Goal: Task Accomplishment & Management: Complete application form

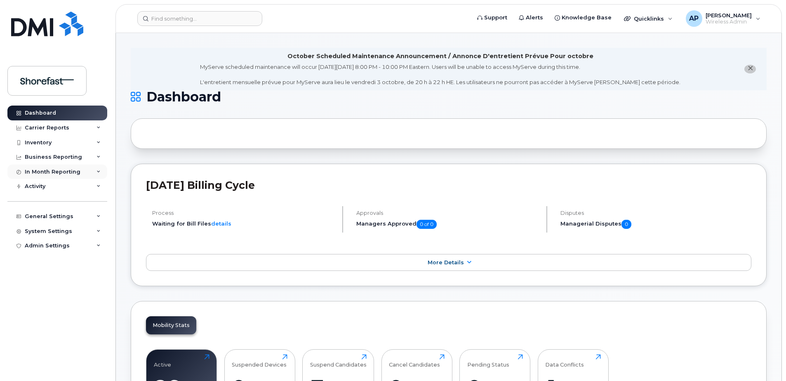
click at [64, 172] on div "In Month Reporting" at bounding box center [53, 172] width 56 height 7
click at [52, 230] on div "Activity" at bounding box center [57, 233] width 100 height 15
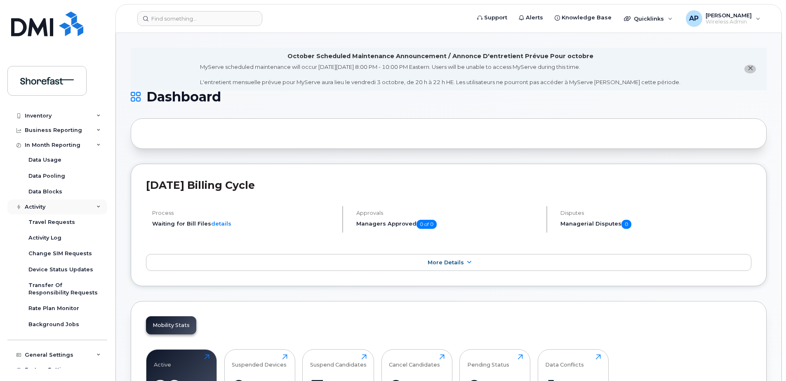
scroll to position [41, 0]
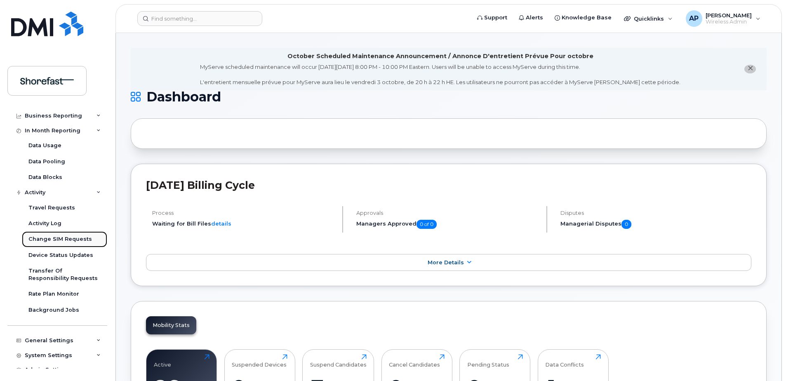
click at [70, 237] on div "Change SIM Requests" at bounding box center [59, 238] width 63 height 7
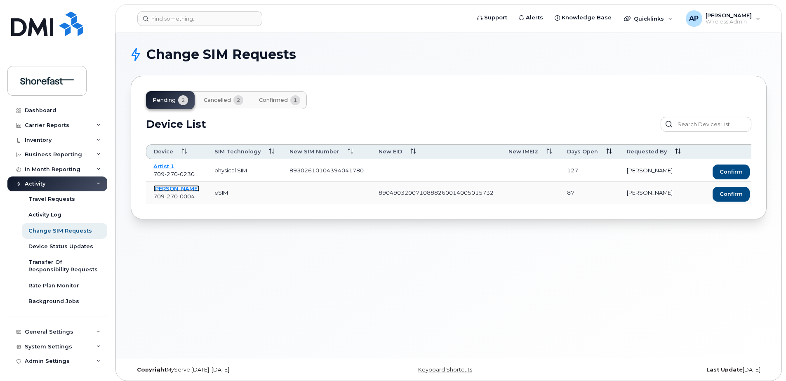
click at [182, 190] on link "Sian Melton" at bounding box center [176, 188] width 46 height 7
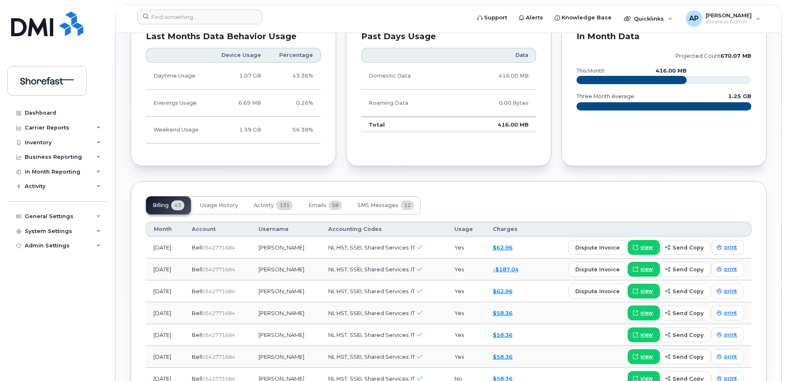
scroll to position [577, 0]
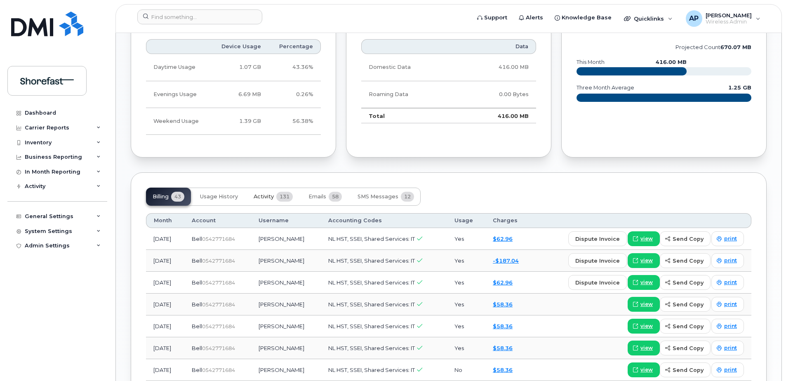
click at [270, 198] on span "Activity" at bounding box center [264, 196] width 20 height 7
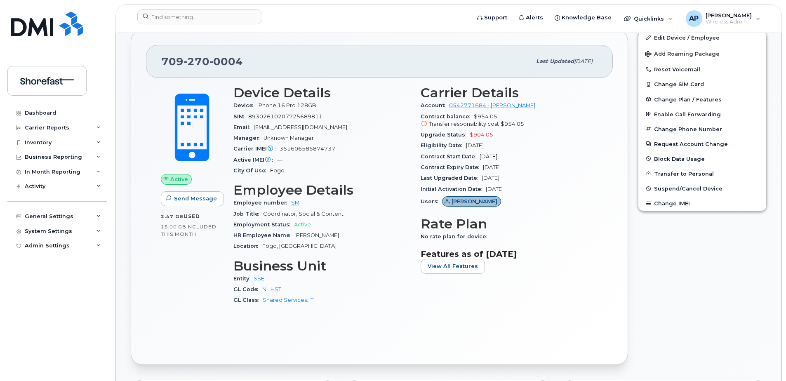
scroll to position [165, 0]
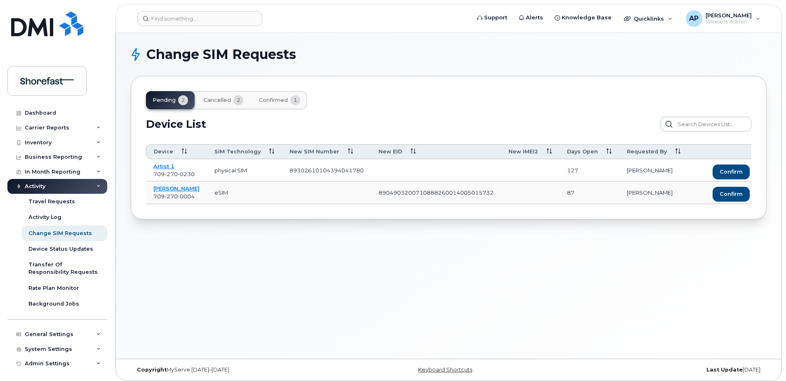
click at [212, 96] on button "cancelled 2" at bounding box center [223, 100] width 53 height 18
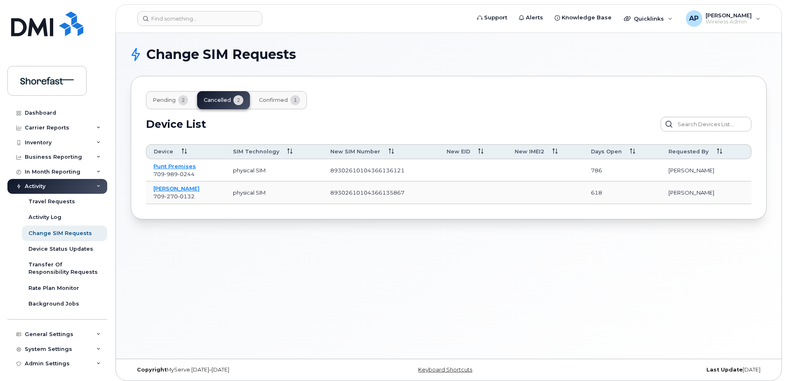
click at [264, 101] on span "confirmed" at bounding box center [273, 100] width 29 height 7
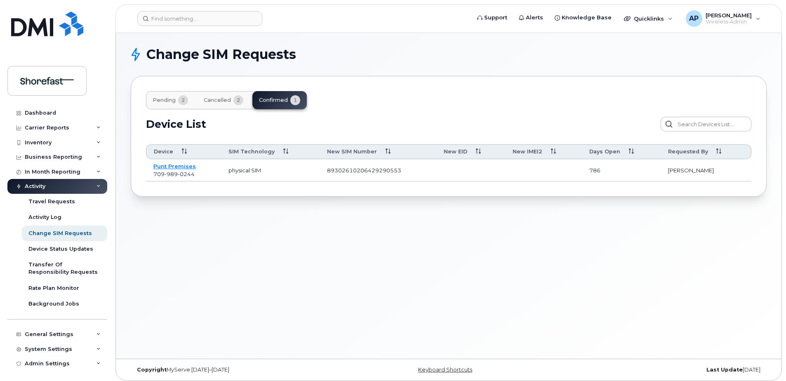
click at [161, 100] on span "pending" at bounding box center [164, 100] width 23 height 7
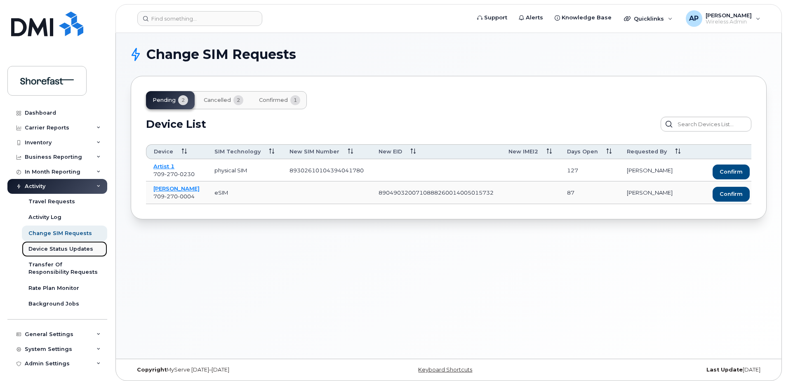
click at [81, 246] on div "Device Status Updates" at bounding box center [60, 248] width 65 height 7
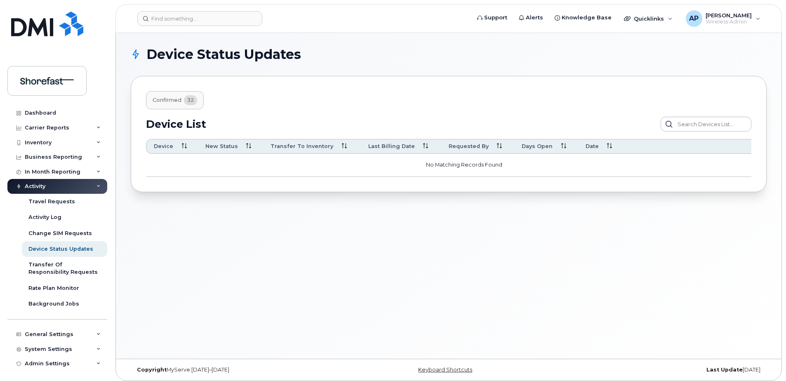
click at [166, 100] on span "Confirmed" at bounding box center [167, 100] width 29 height 7
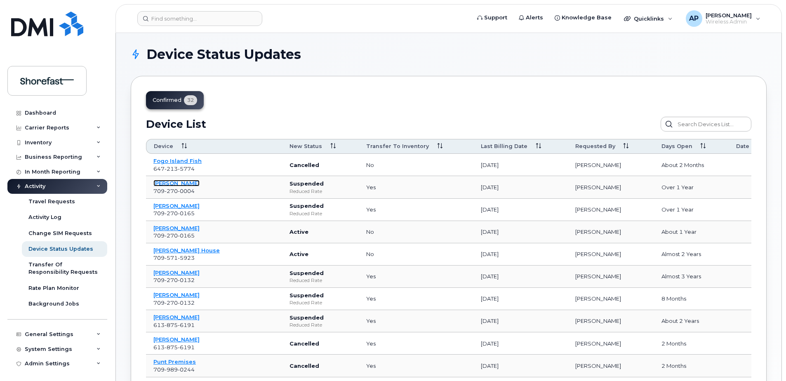
click at [176, 182] on link "Sian Melton" at bounding box center [176, 183] width 46 height 7
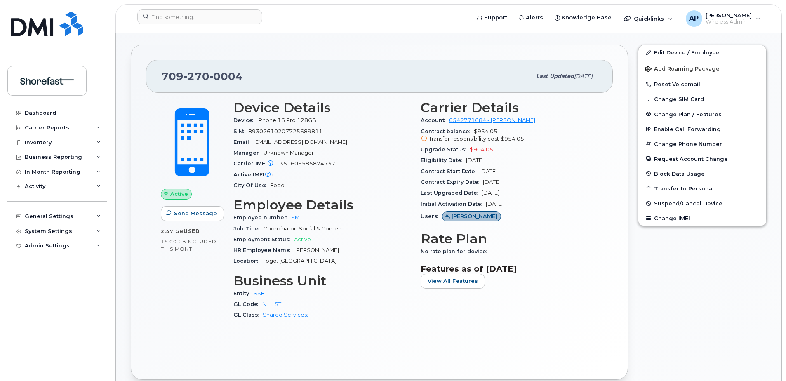
scroll to position [206, 0]
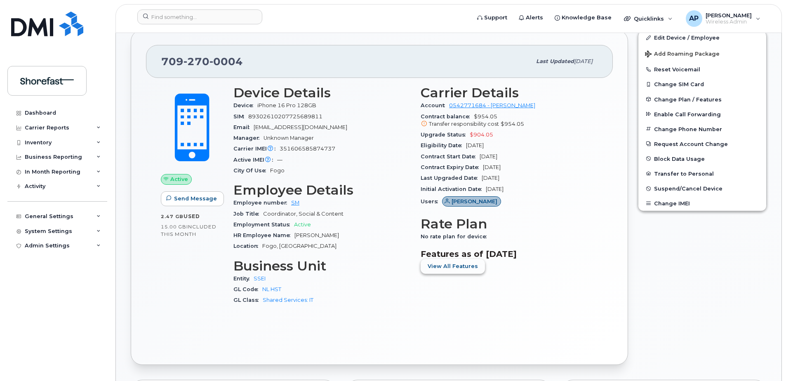
click at [442, 263] on span "View All Features" at bounding box center [452, 266] width 50 height 8
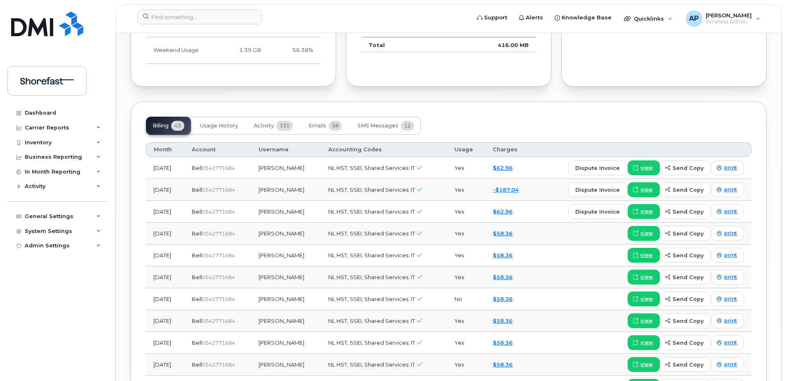
scroll to position [783, 0]
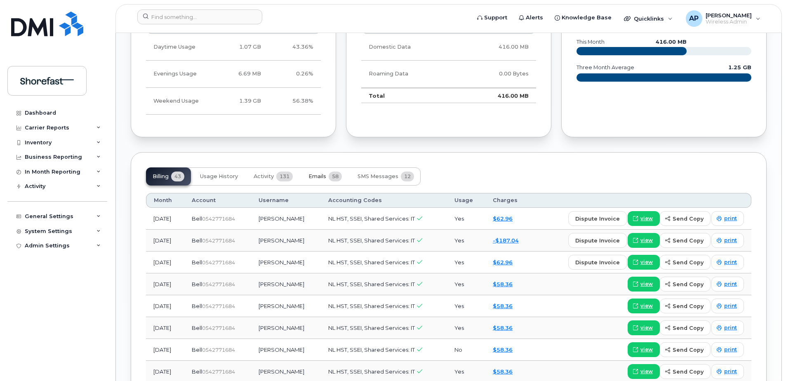
click at [322, 179] on span "Emails" at bounding box center [317, 176] width 18 height 7
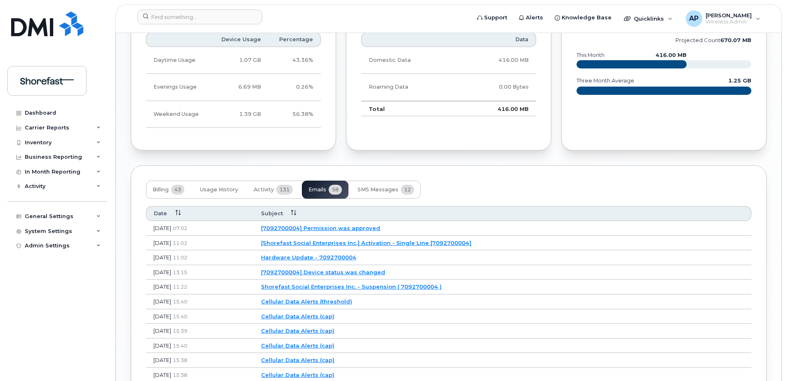
scroll to position [742, 0]
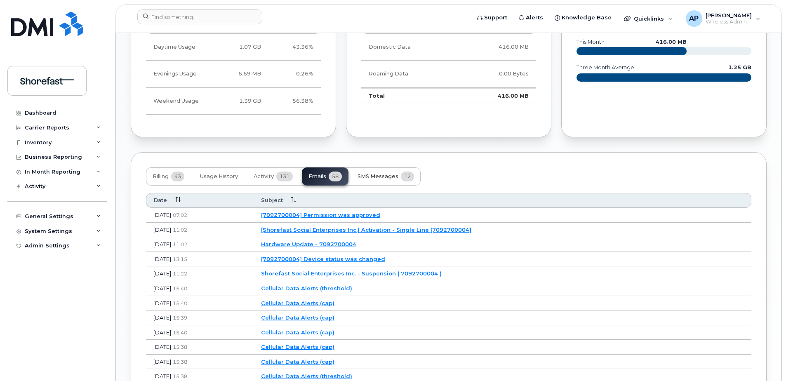
click at [390, 172] on button "SMS Messages 12" at bounding box center [386, 176] width 70 height 18
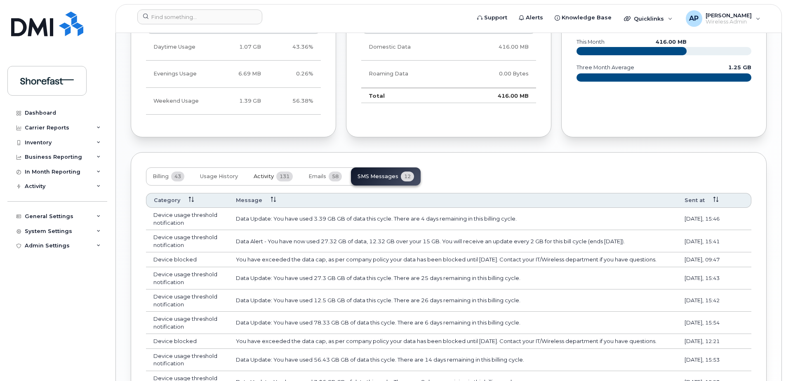
click at [256, 174] on span "Activity" at bounding box center [264, 176] width 20 height 7
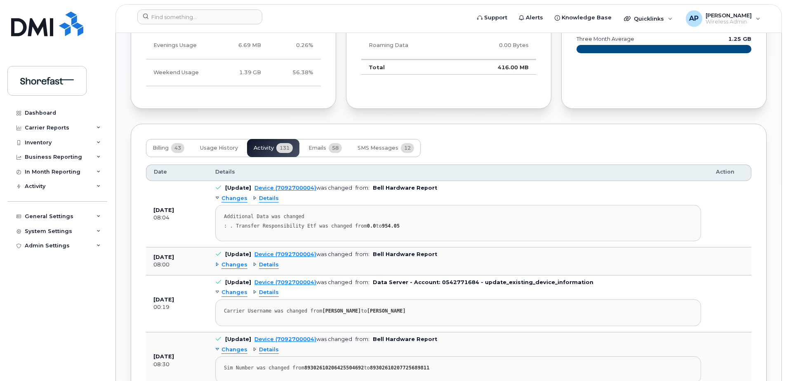
scroll to position [783, 0]
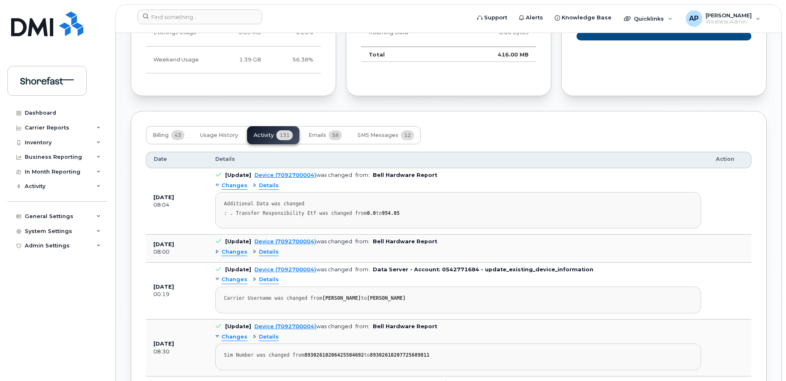
click at [217, 252] on div "Changes" at bounding box center [231, 252] width 32 height 8
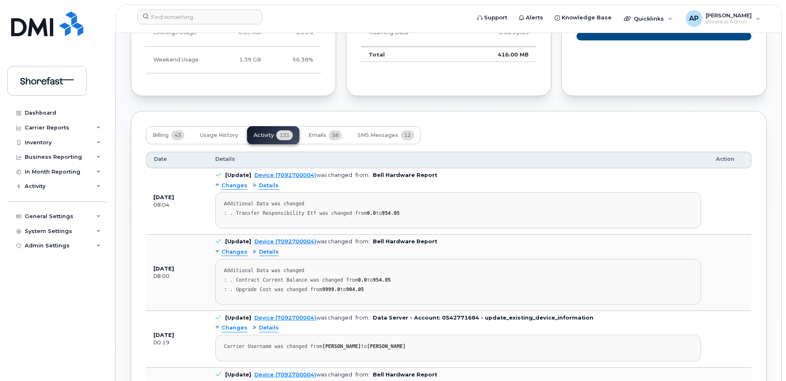
click at [217, 252] on div "Changes" at bounding box center [231, 252] width 32 height 8
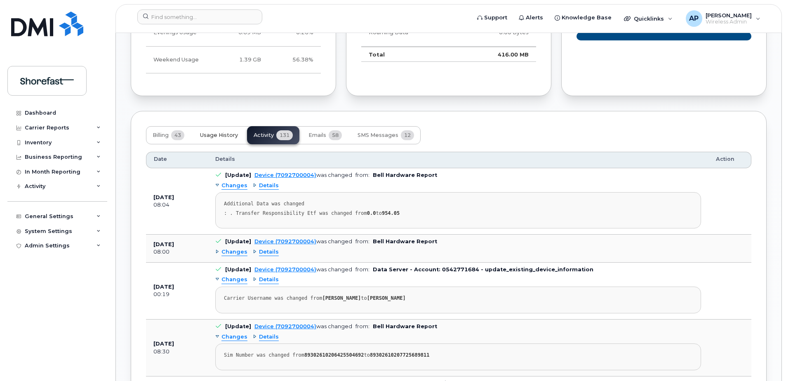
click at [218, 136] on span "Usage History" at bounding box center [219, 135] width 38 height 7
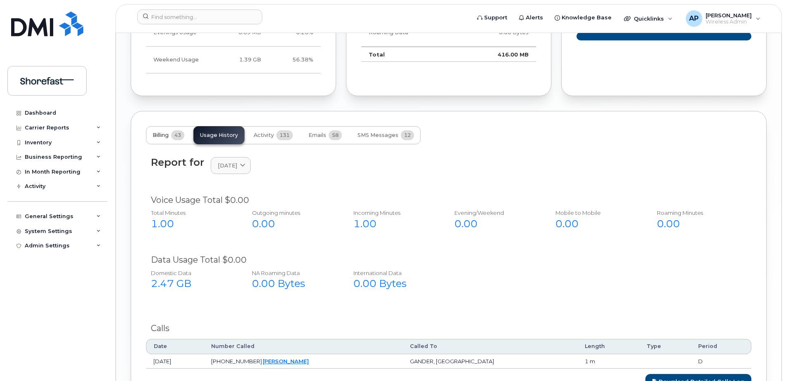
click at [171, 133] on button "Billing 43" at bounding box center [168, 135] width 45 height 18
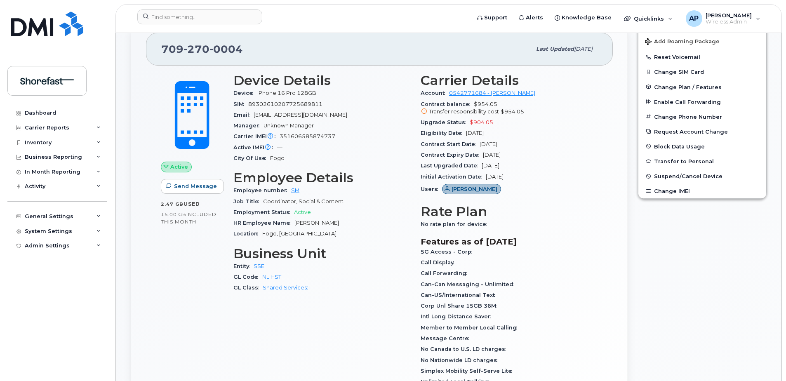
scroll to position [165, 0]
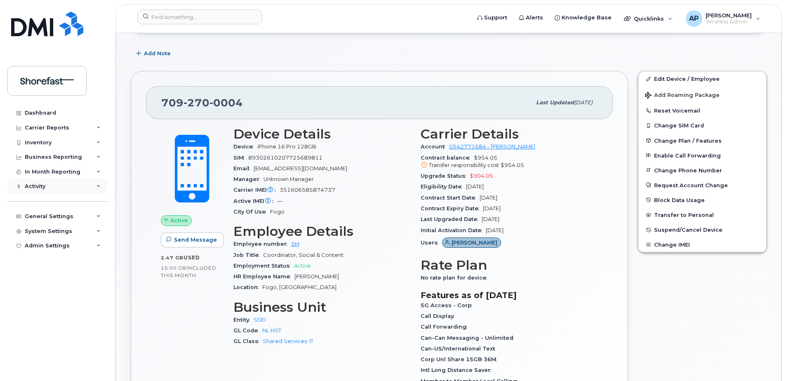
click at [53, 185] on div "Activity" at bounding box center [57, 186] width 100 height 15
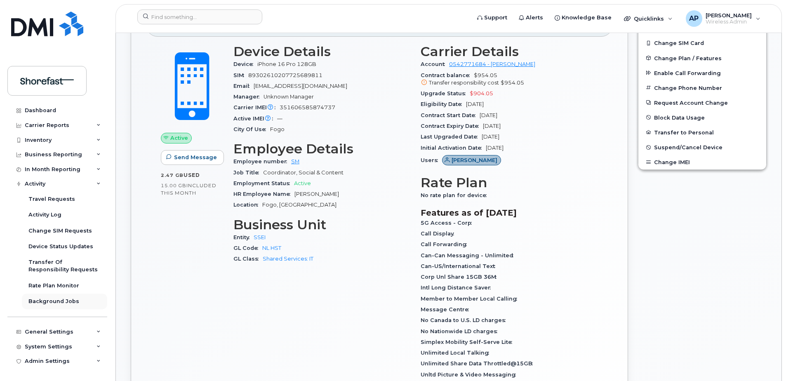
scroll to position [289, 0]
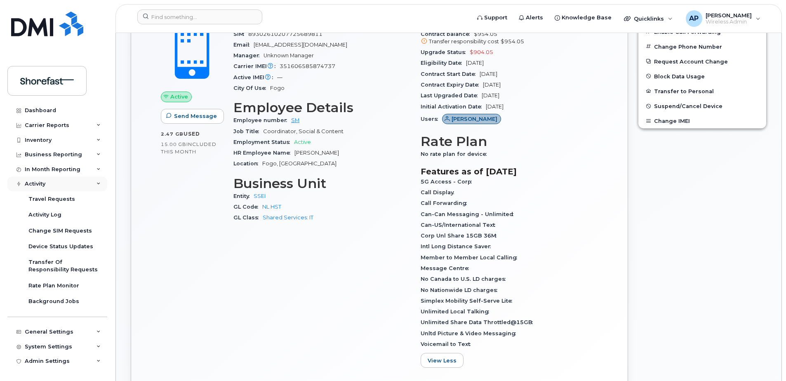
click at [41, 181] on div "Activity" at bounding box center [35, 184] width 21 height 7
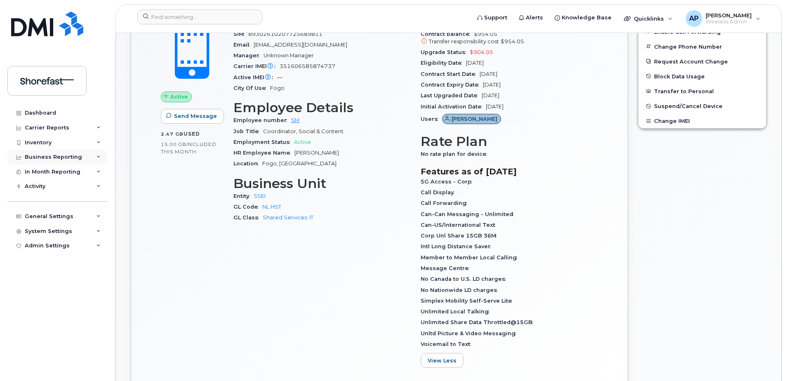
click at [50, 159] on div "Business Reporting" at bounding box center [53, 157] width 57 height 7
click at [50, 158] on div "Business Reporting" at bounding box center [53, 157] width 57 height 7
click at [44, 167] on link "Service Ticket Reporting" at bounding box center [64, 172] width 85 height 16
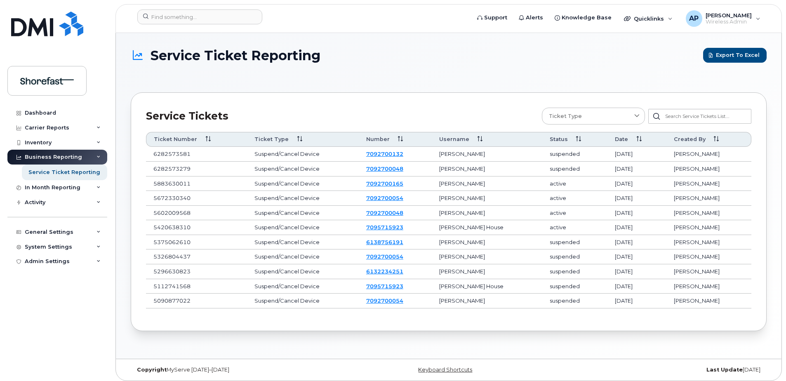
click at [51, 159] on div "Business Reporting" at bounding box center [53, 157] width 57 height 7
click at [48, 144] on div "Inventory" at bounding box center [38, 142] width 27 height 7
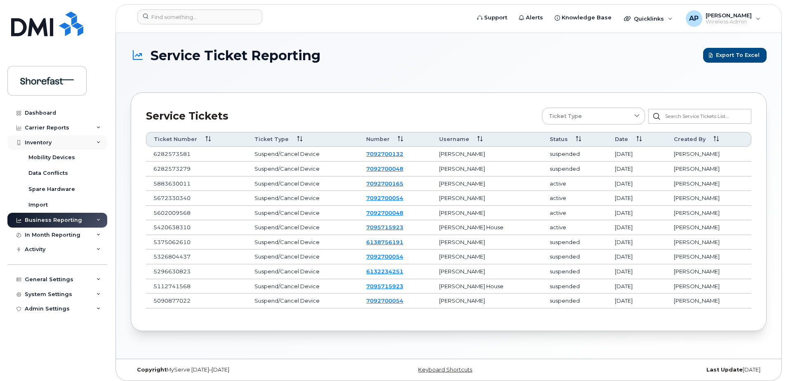
click at [48, 144] on div "Inventory" at bounding box center [38, 142] width 27 height 7
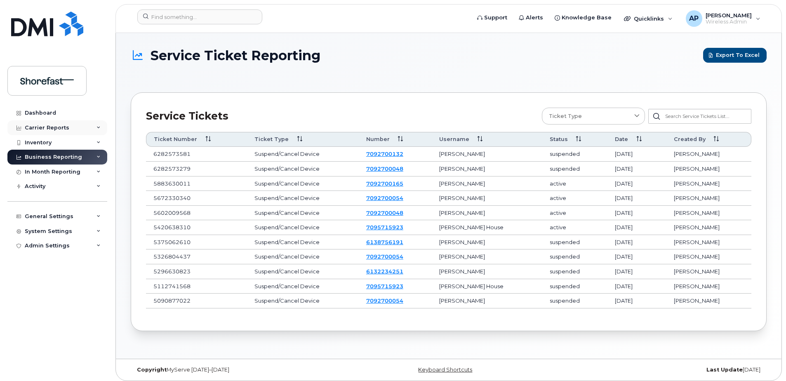
click at [51, 126] on div "Carrier Reports" at bounding box center [47, 127] width 45 height 7
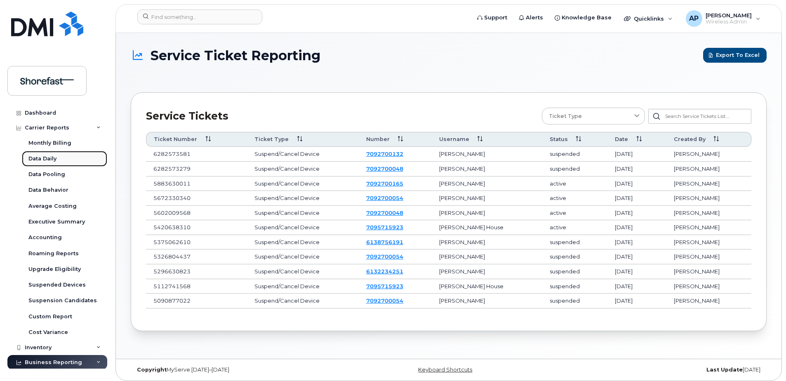
click at [56, 156] on div "Data Daily" at bounding box center [42, 158] width 28 height 7
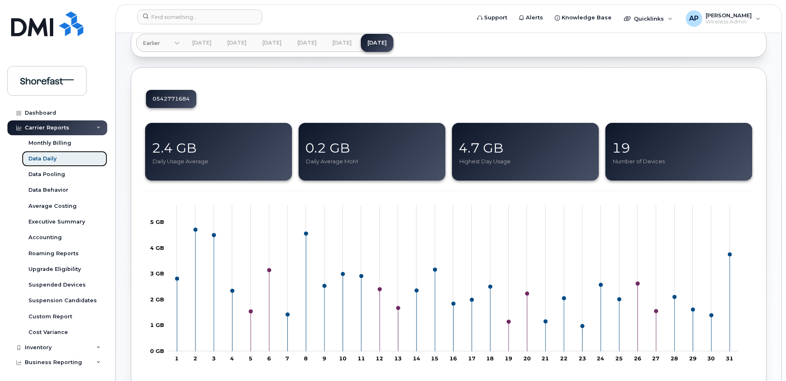
scroll to position [82, 0]
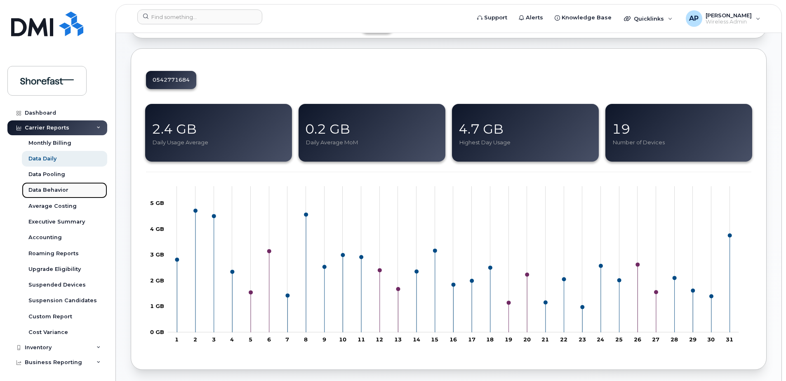
click at [54, 187] on div "Data Behavior" at bounding box center [48, 189] width 40 height 7
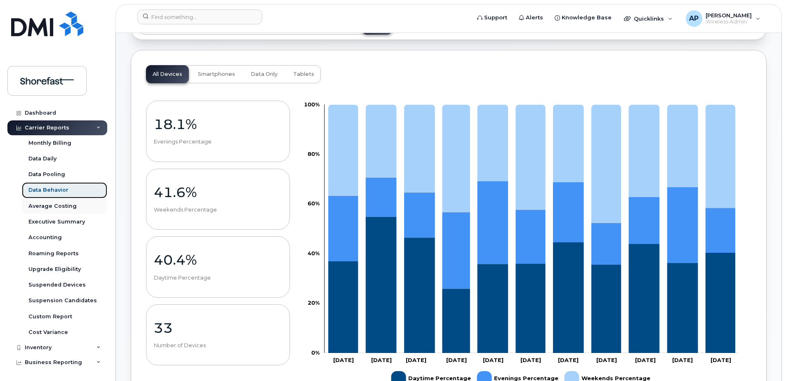
scroll to position [41, 0]
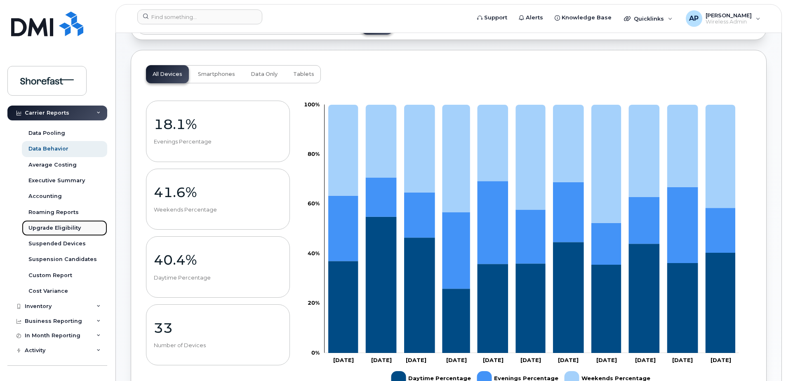
click at [62, 224] on div "Upgrade Eligibility" at bounding box center [54, 227] width 52 height 7
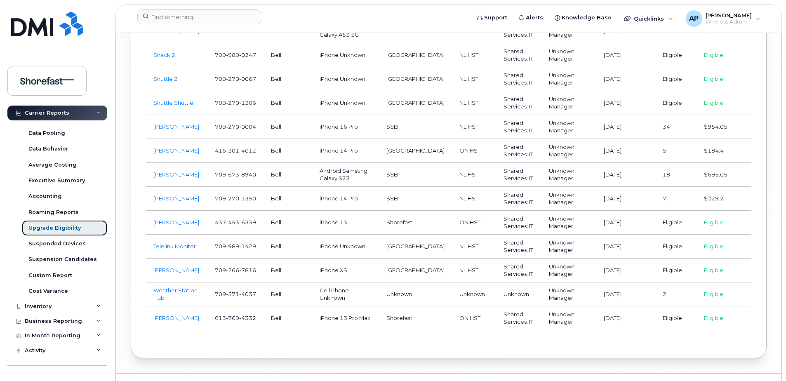
scroll to position [948, 0]
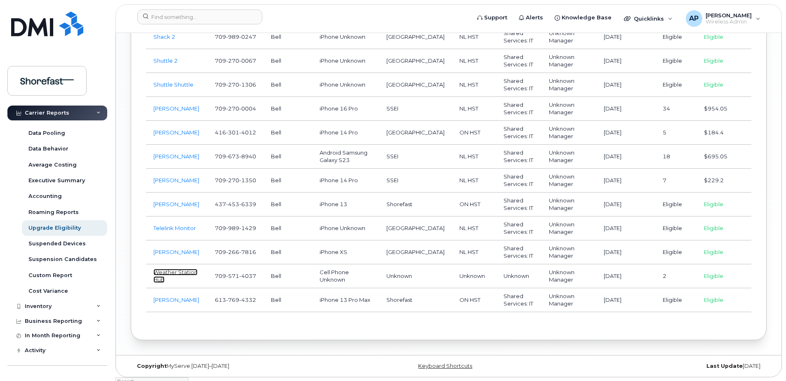
click at [185, 273] on link "Weather Station Hub" at bounding box center [175, 276] width 44 height 14
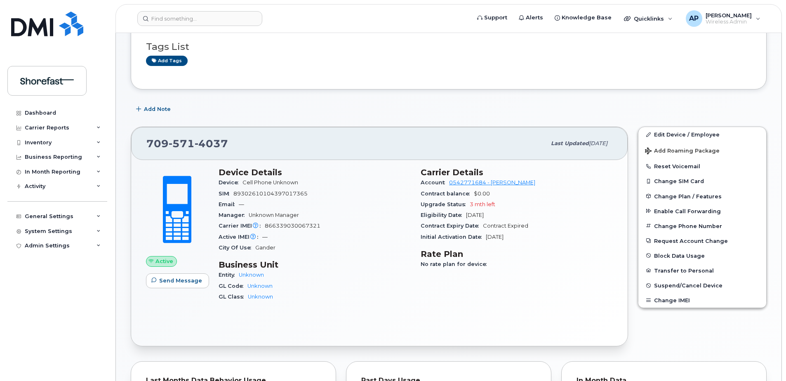
scroll to position [124, 0]
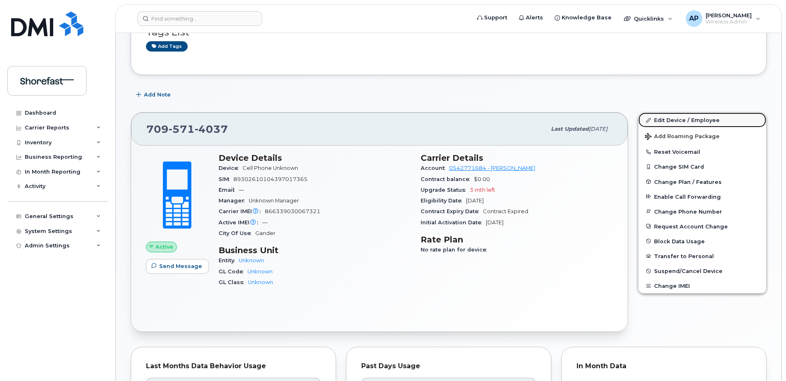
click at [679, 115] on link "Edit Device / Employee" at bounding box center [702, 120] width 128 height 15
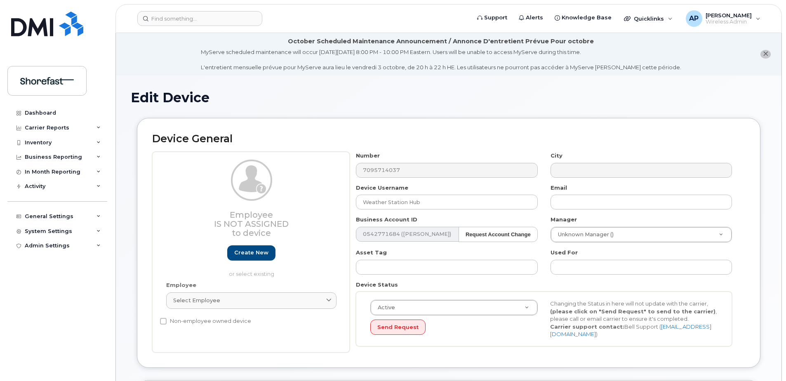
select select "4207793"
select select "4207794"
select select "4207795"
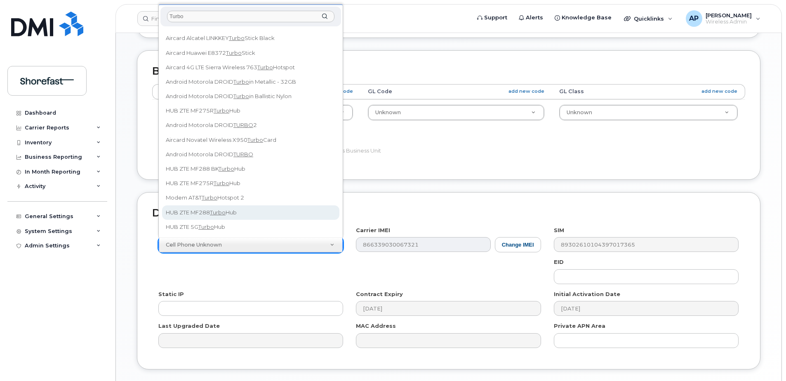
scroll to position [371, 0]
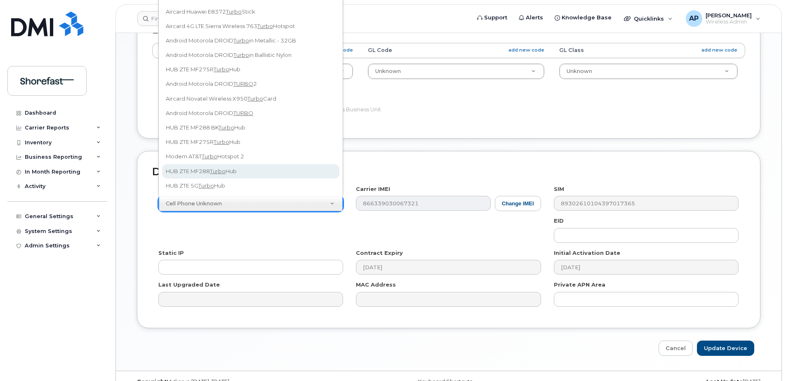
type input "Turbo"
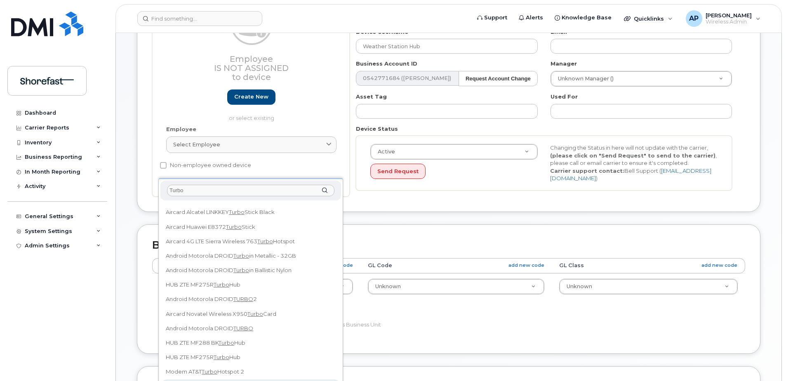
click at [263, 173] on body "Support Alerts Knowledge Base Quicklinks Suspend / Cancel Device Change SIM Car…" at bounding box center [393, 228] width 786 height 768
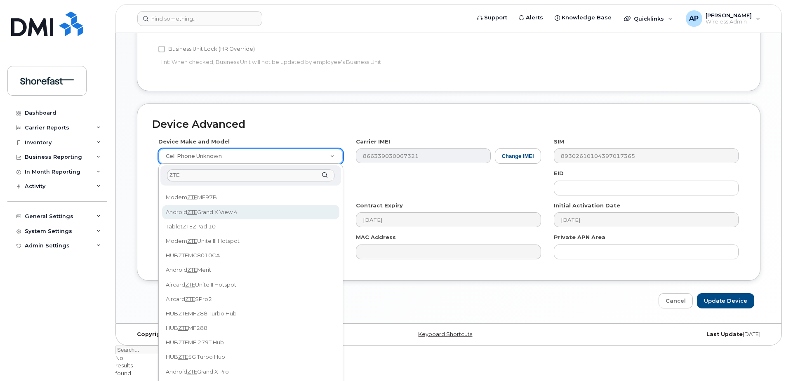
scroll to position [434, 0]
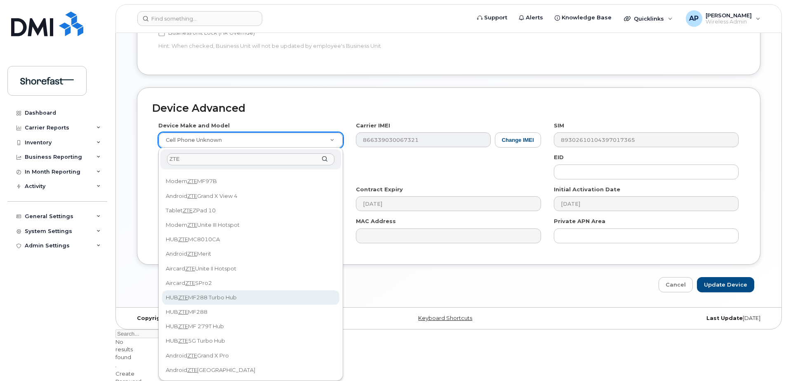
type input "ZTE"
select select "1453"
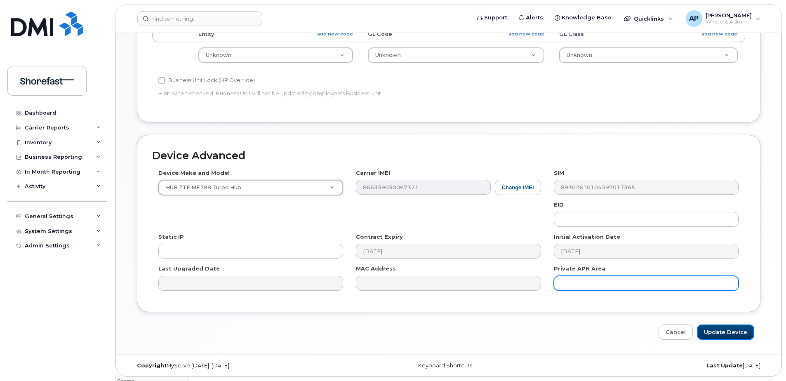
drag, startPoint x: 718, startPoint y: 331, endPoint x: 598, endPoint y: 289, distance: 127.1
click at [718, 331] on input "Update Device" at bounding box center [725, 331] width 57 height 15
type input "Saving..."
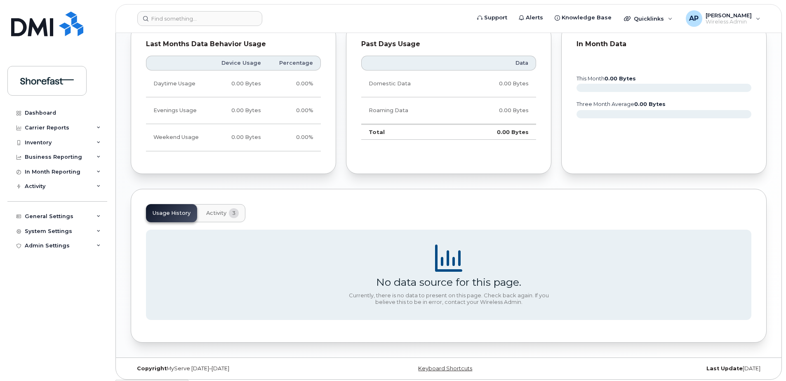
scroll to position [448, 0]
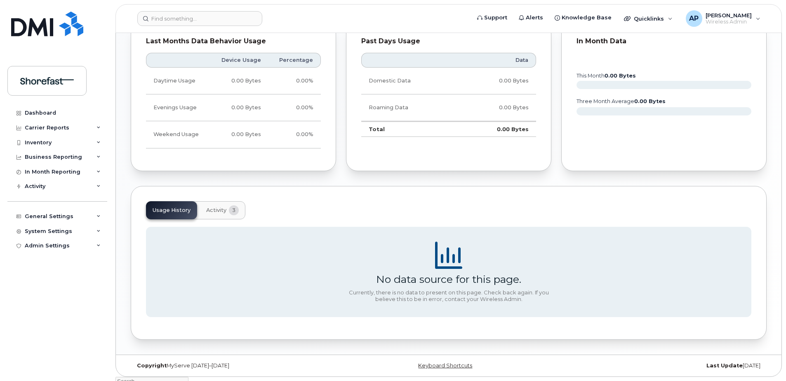
click at [219, 207] on span "Activity" at bounding box center [216, 210] width 20 height 7
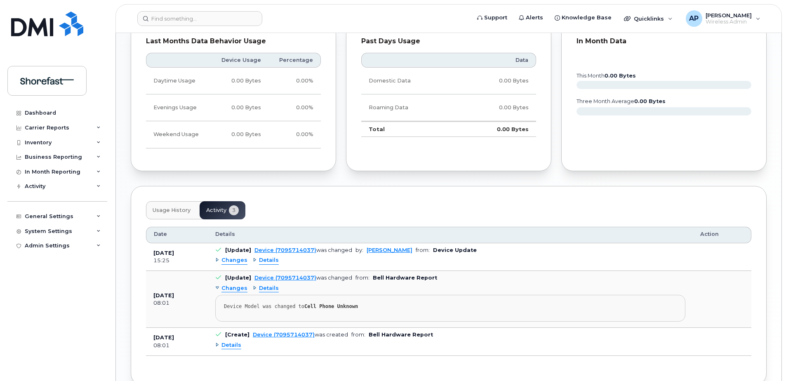
scroll to position [490, 0]
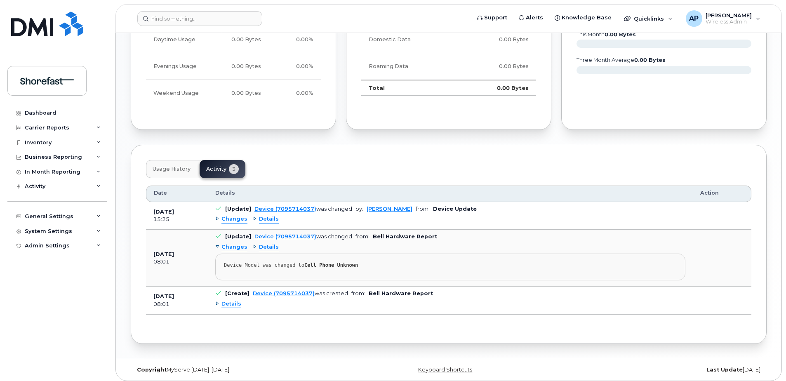
click at [216, 307] on div "Details" at bounding box center [228, 304] width 26 height 8
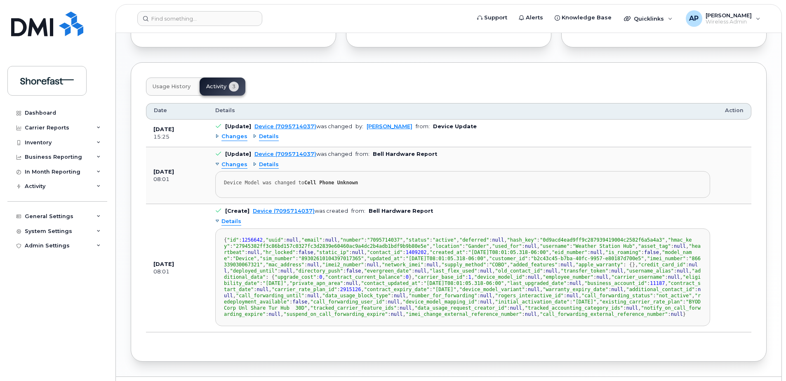
scroll to position [75, 0]
click at [217, 221] on div "Details" at bounding box center [228, 222] width 26 height 8
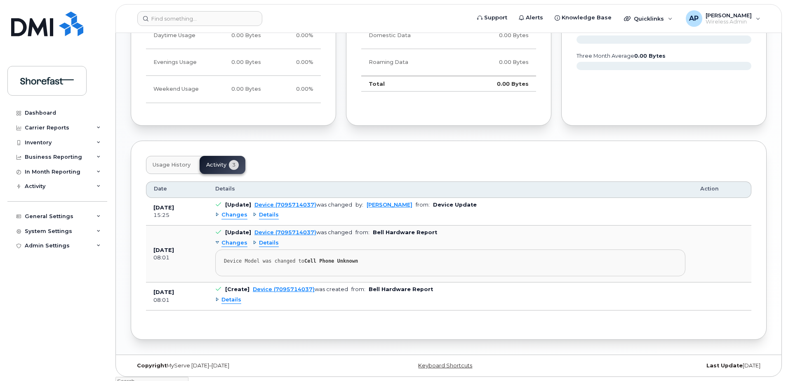
click at [253, 242] on div "Details" at bounding box center [266, 243] width 26 height 8
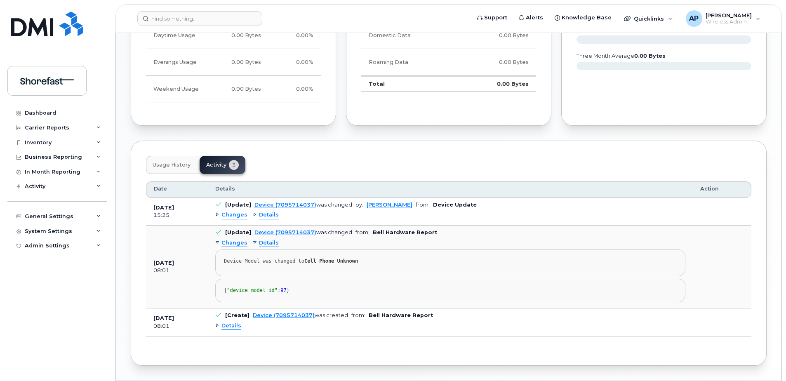
scroll to position [532, 0]
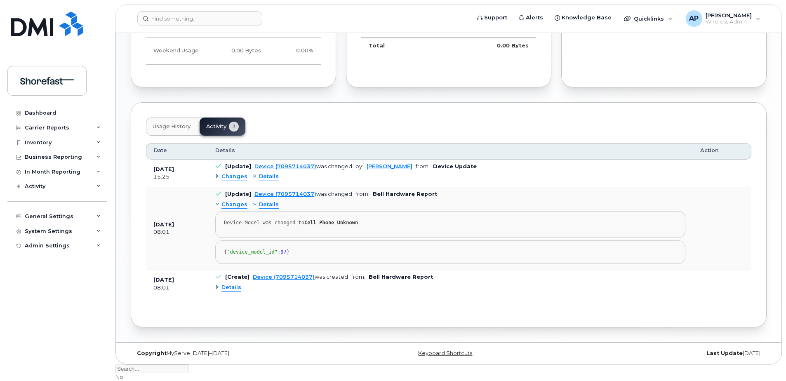
click at [215, 202] on div "Changes" at bounding box center [231, 205] width 32 height 8
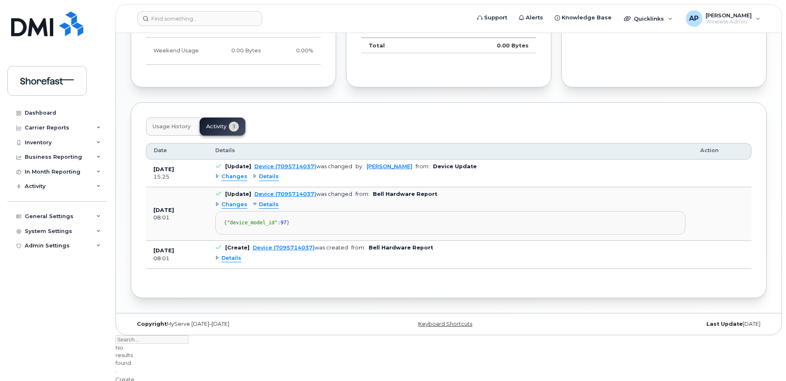
scroll to position [503, 0]
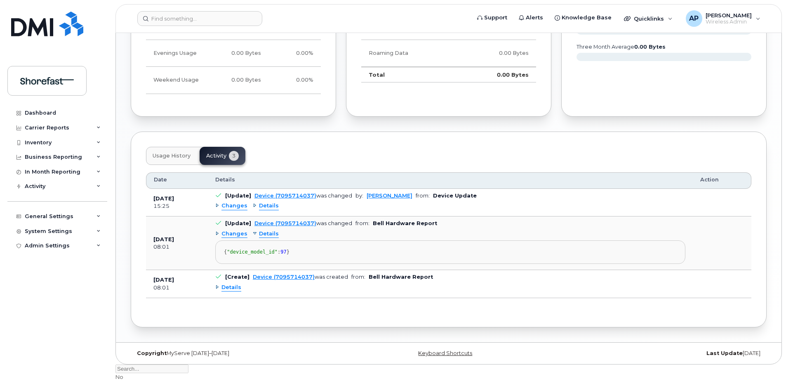
click at [255, 231] on div "Details" at bounding box center [266, 234] width 26 height 8
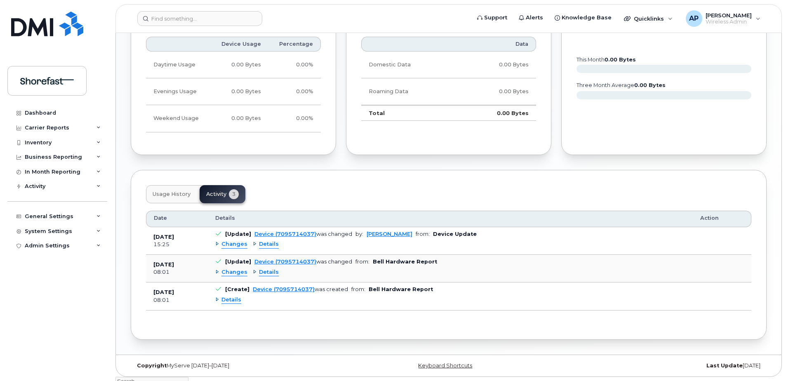
click at [253, 243] on div "Details" at bounding box center [266, 244] width 26 height 8
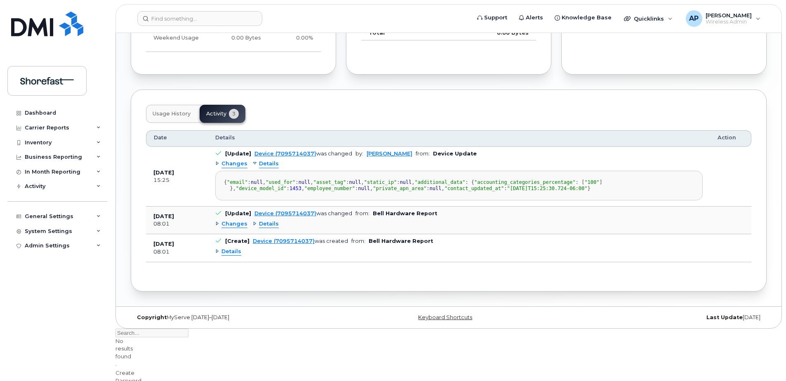
scroll to position [531, 0]
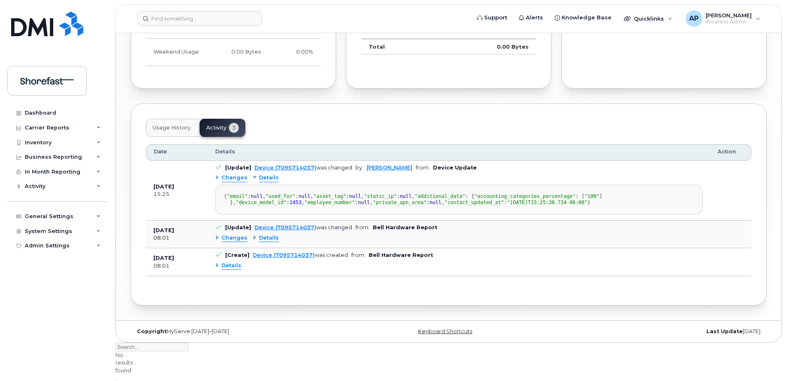
click at [216, 176] on div "Changes" at bounding box center [231, 178] width 32 height 8
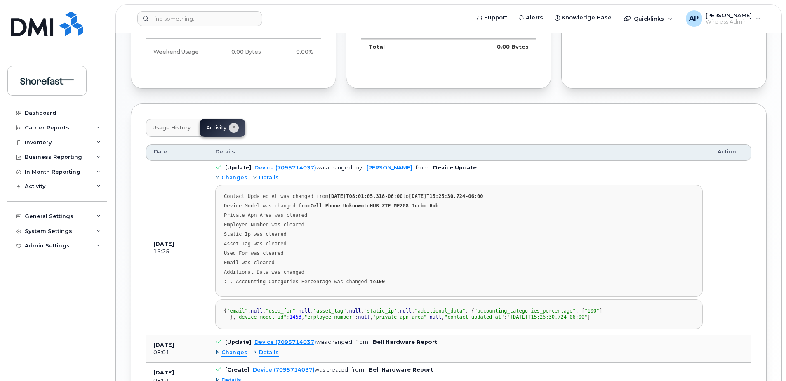
click at [216, 176] on div "Changes" at bounding box center [231, 178] width 32 height 8
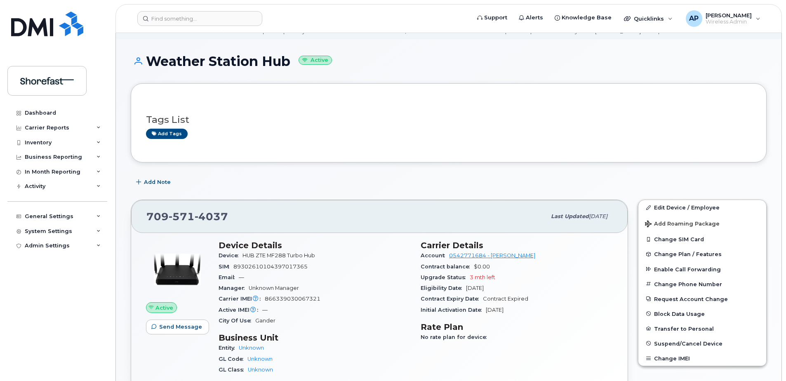
scroll to position [0, 0]
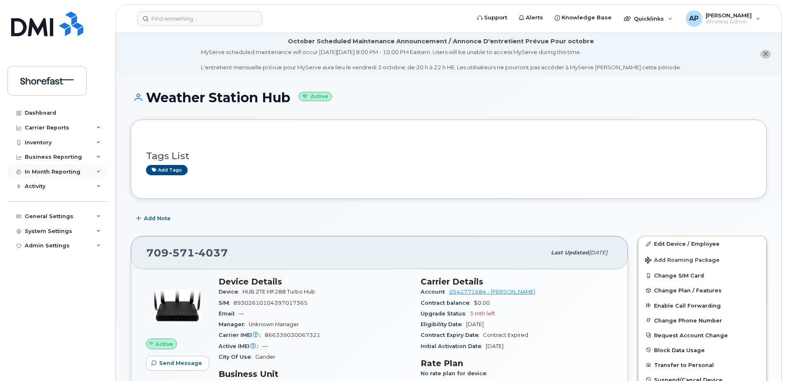
click at [51, 174] on div "In Month Reporting" at bounding box center [53, 172] width 56 height 7
click at [49, 225] on div "System Settings" at bounding box center [57, 231] width 100 height 15
click at [54, 215] on div "General Settings" at bounding box center [49, 216] width 49 height 7
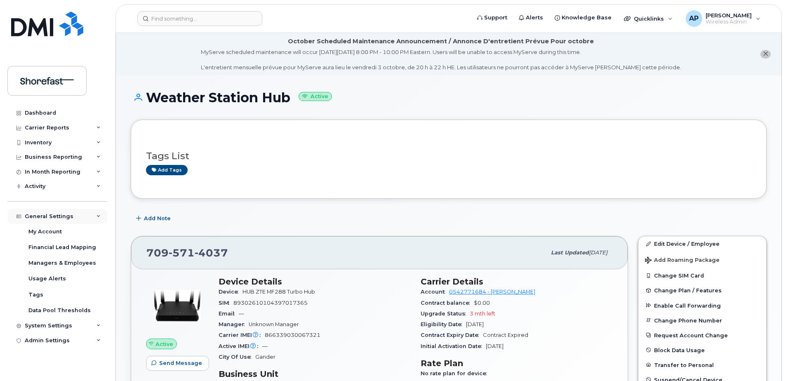
click at [60, 215] on div "General Settings" at bounding box center [49, 216] width 49 height 7
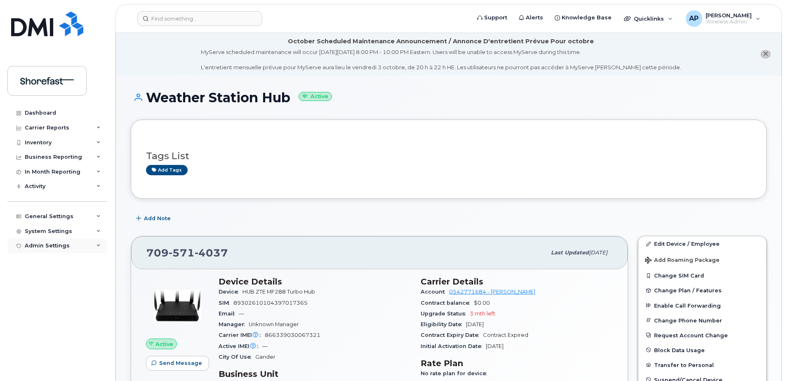
click at [63, 244] on div "Admin Settings" at bounding box center [47, 245] width 45 height 7
drag, startPoint x: 63, startPoint y: 244, endPoint x: 47, endPoint y: 243, distance: 16.5
click at [47, 243] on div "Admin Settings" at bounding box center [47, 245] width 45 height 7
click at [62, 127] on div "Carrier Reports" at bounding box center [47, 127] width 45 height 7
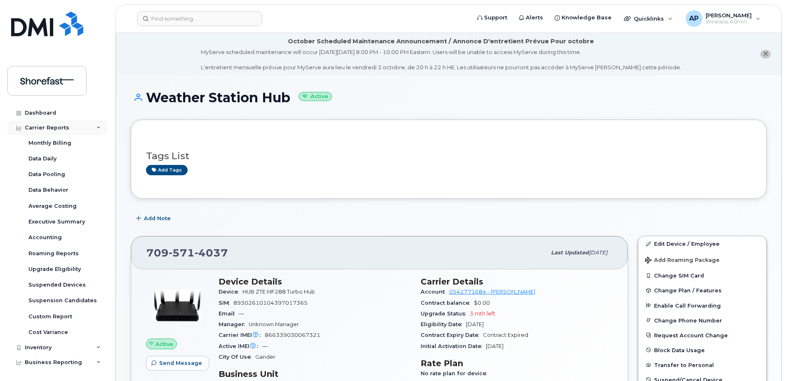
click at [42, 127] on div "Carrier Reports" at bounding box center [47, 127] width 45 height 7
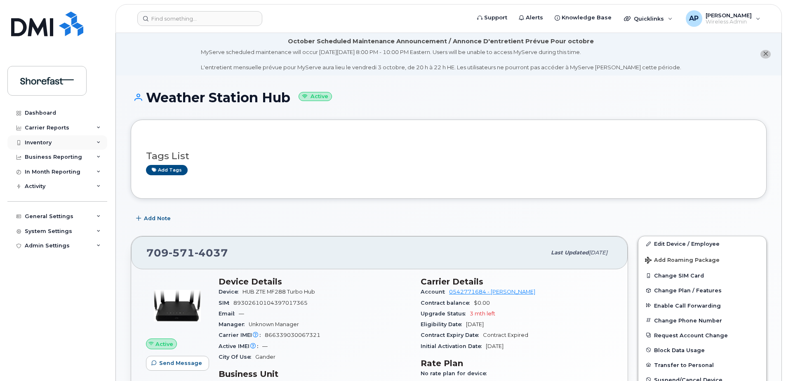
click at [47, 142] on div "Inventory" at bounding box center [38, 142] width 27 height 7
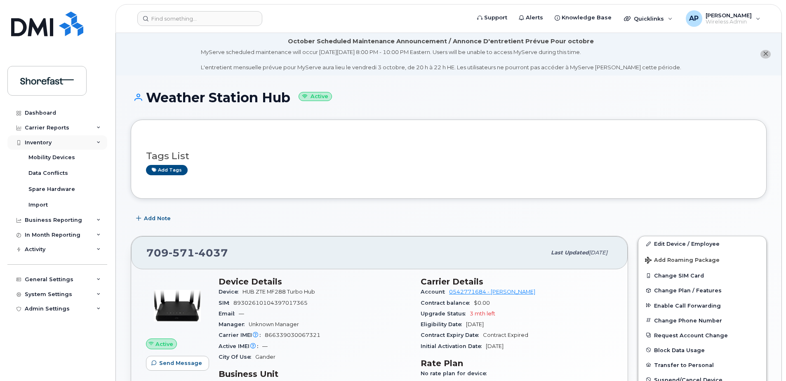
click at [47, 142] on div "Inventory" at bounding box center [38, 142] width 27 height 7
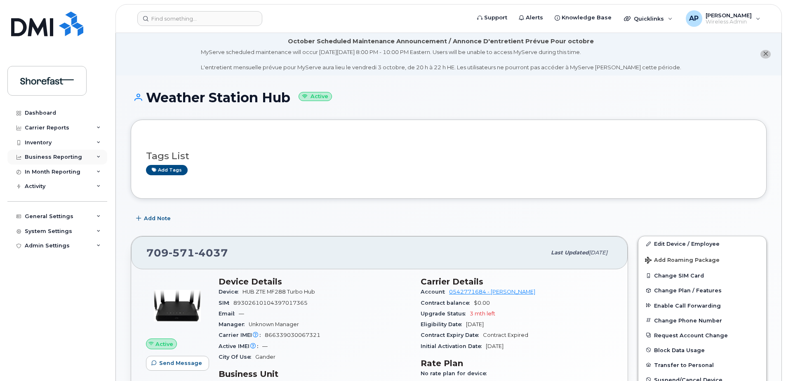
click at [50, 156] on div "Business Reporting" at bounding box center [53, 157] width 57 height 7
click at [53, 159] on div "Business Reporting" at bounding box center [53, 157] width 57 height 7
click at [51, 171] on div "In Month Reporting" at bounding box center [53, 172] width 56 height 7
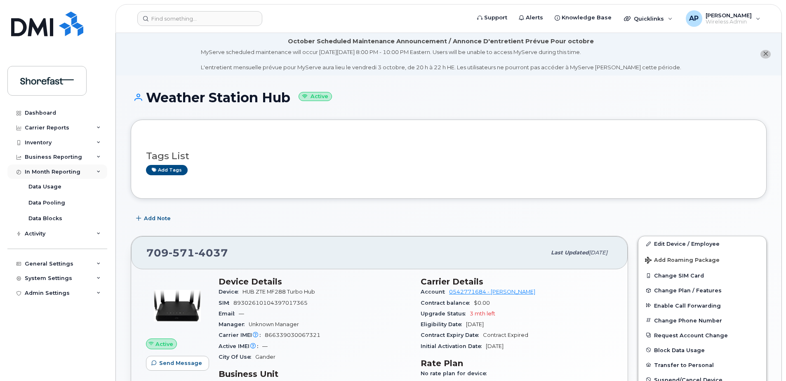
click at [51, 171] on div "In Month Reporting" at bounding box center [53, 172] width 56 height 7
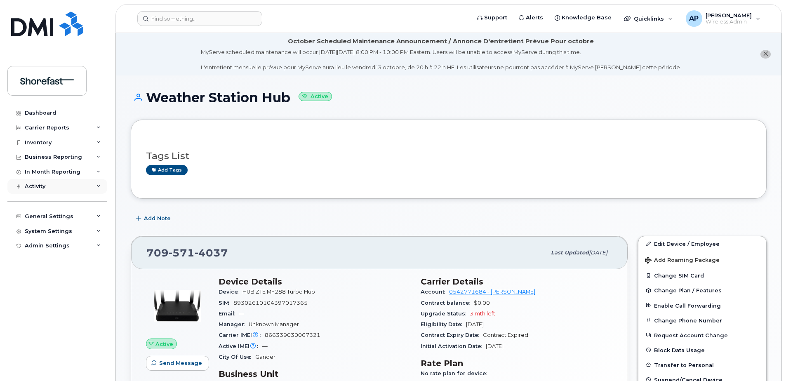
click at [50, 183] on div "Activity" at bounding box center [57, 186] width 100 height 15
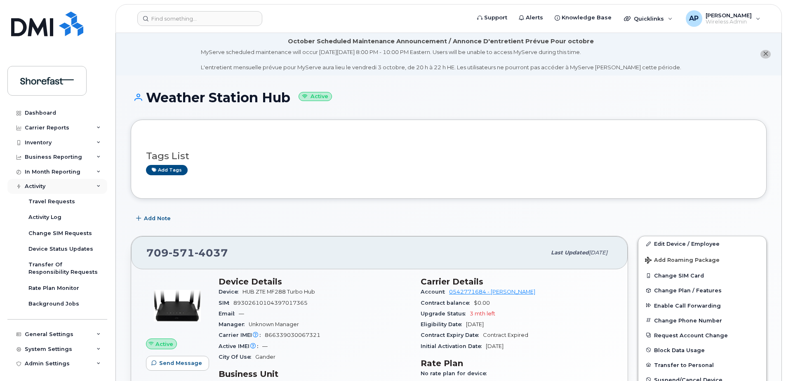
scroll to position [2, 0]
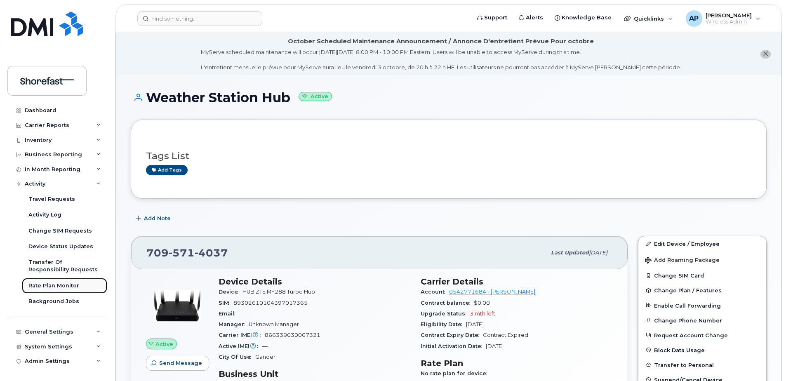
click at [62, 288] on div "Rate Plan Monitor" at bounding box center [53, 285] width 51 height 7
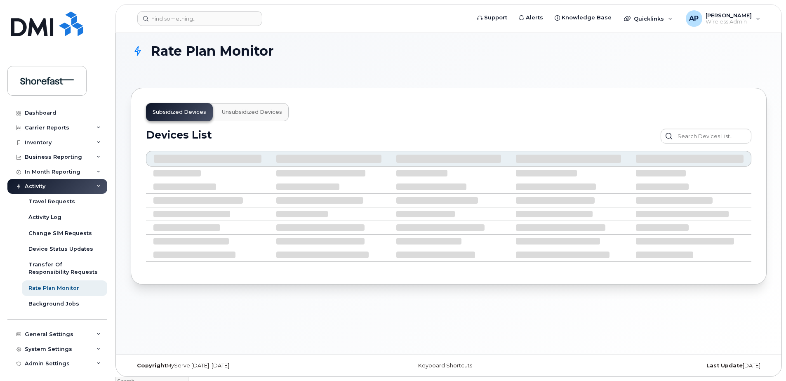
click at [339, 115] on div "Subsidized devices Unsubsidized devices Devices List Send Request Customize Fil…" at bounding box center [449, 186] width 636 height 197
click at [235, 111] on span "Unsubsidized devices" at bounding box center [252, 112] width 60 height 7
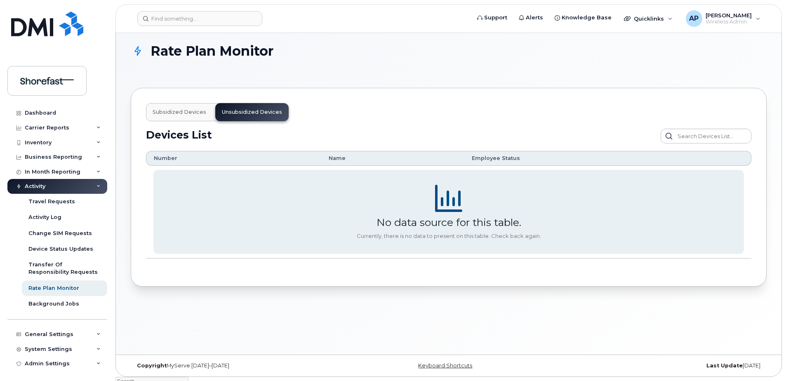
click at [172, 110] on span "Subsidized devices" at bounding box center [180, 112] width 54 height 7
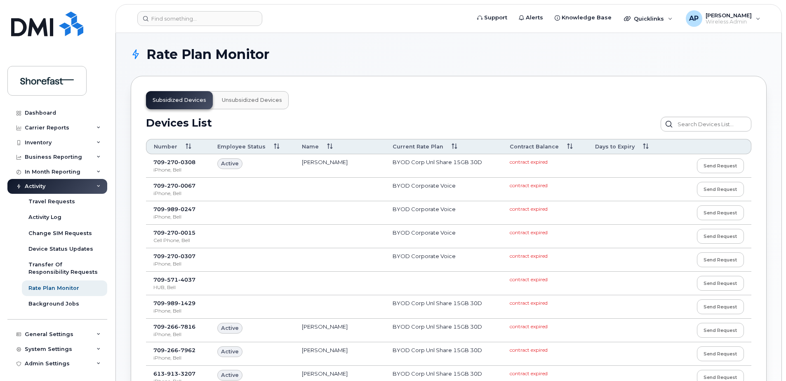
click at [362, 161] on td "Marc-Olivier Broulliette" at bounding box center [339, 165] width 91 height 23
click at [239, 189] on td at bounding box center [252, 189] width 84 height 23
click at [684, 187] on td "Send request" at bounding box center [707, 189] width 87 height 23
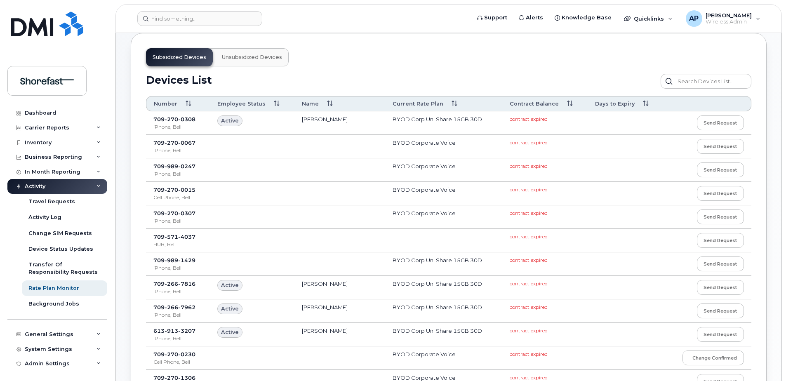
scroll to position [41, 0]
click at [312, 119] on td "Marc-Olivier Broulliette" at bounding box center [339, 124] width 91 height 23
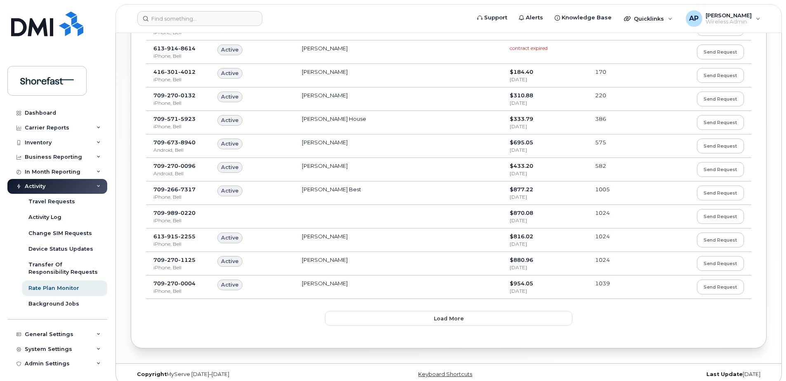
scroll to position [451, 0]
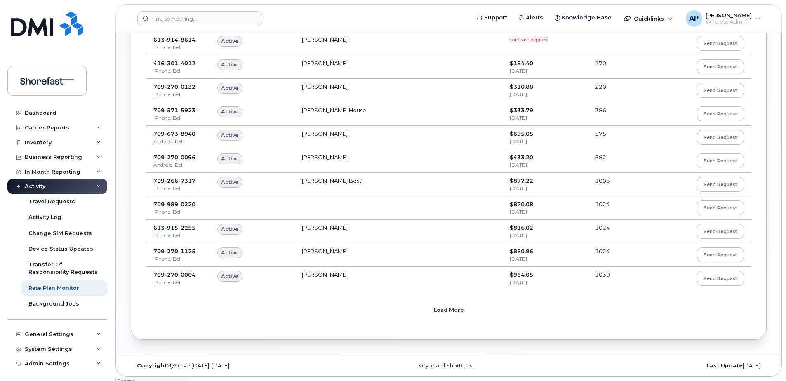
click at [386, 310] on button "Load more" at bounding box center [448, 309] width 247 height 15
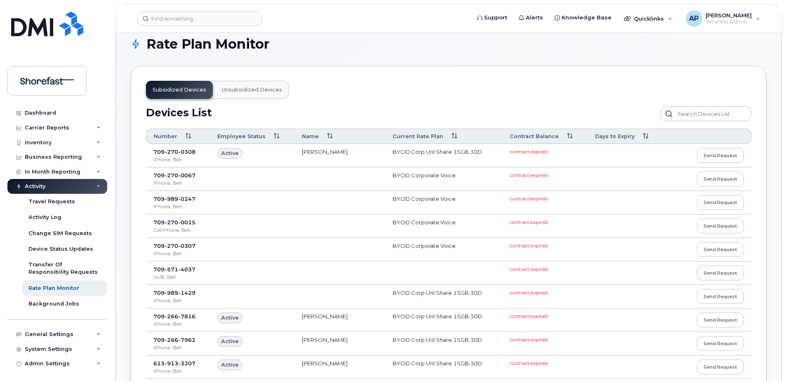
scroll to position [0, 0]
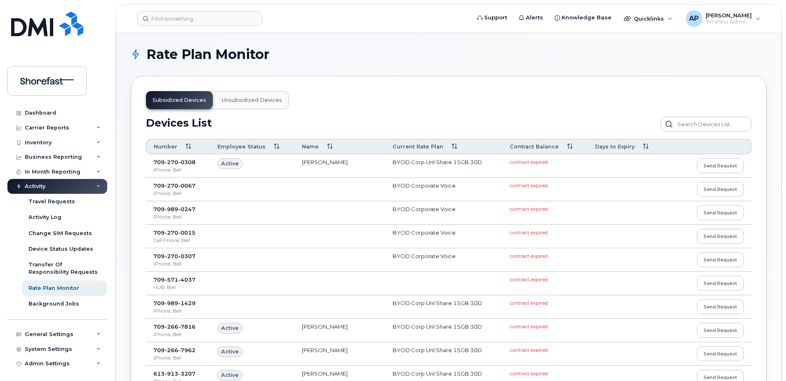
click at [261, 98] on span "Unsubsidized devices" at bounding box center [252, 100] width 60 height 7
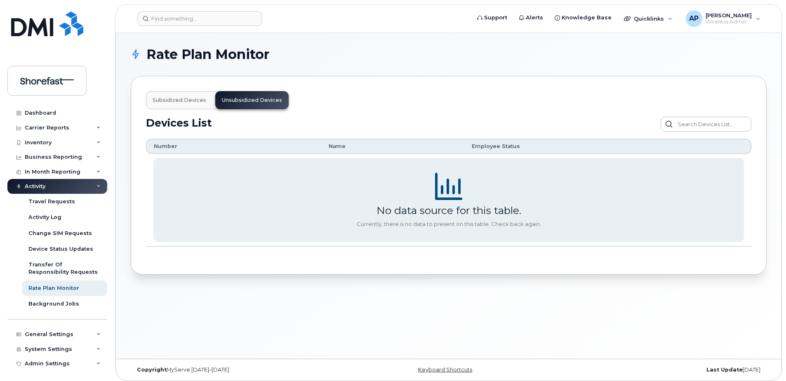
click at [157, 95] on button "Subsidized devices" at bounding box center [179, 100] width 67 height 18
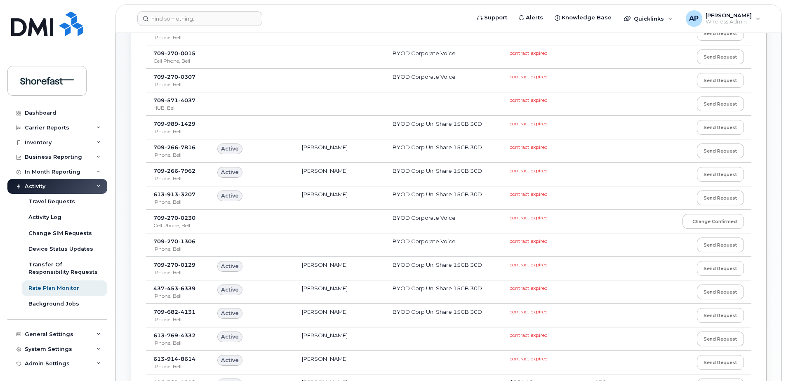
scroll to position [70, 0]
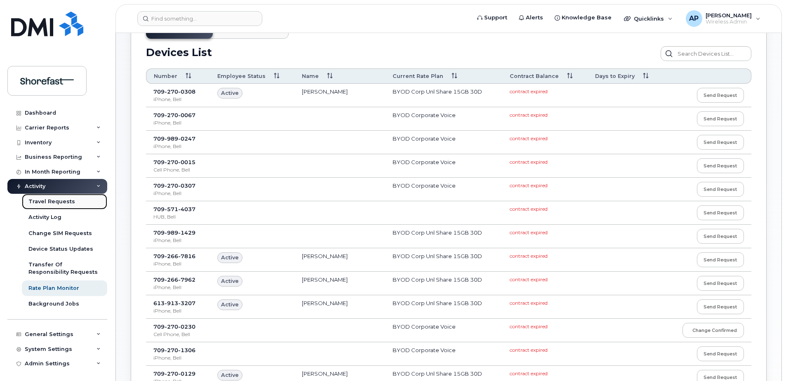
click at [51, 202] on div "Travel Requests" at bounding box center [51, 201] width 47 height 7
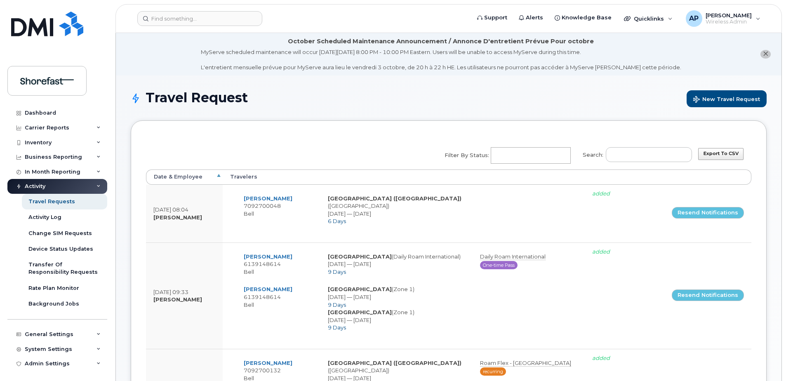
select select
click at [720, 103] on button "New Travel Request" at bounding box center [726, 98] width 80 height 17
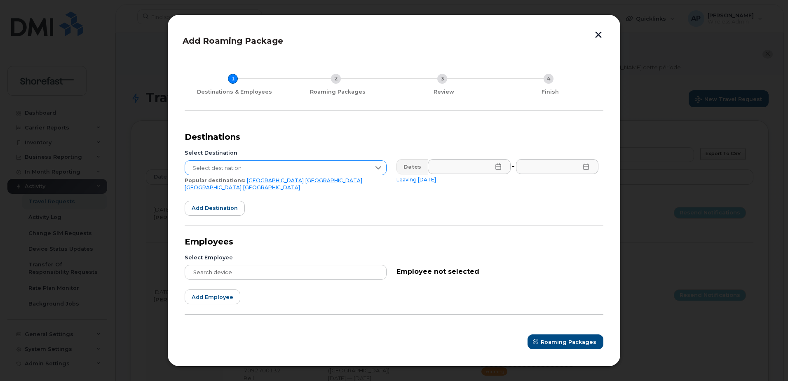
click at [259, 166] on span "Select destination" at bounding box center [277, 168] width 185 height 15
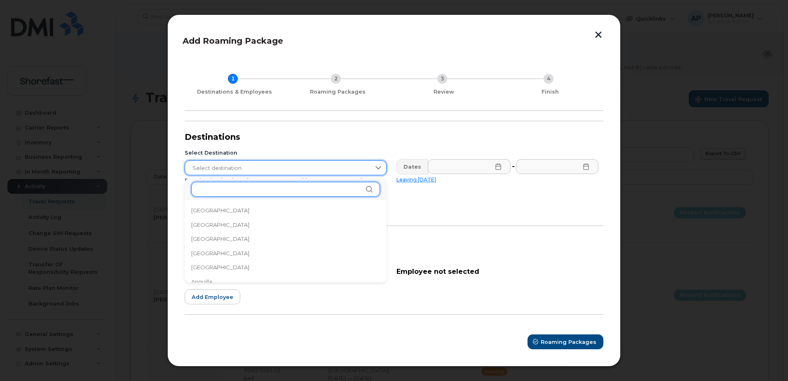
click at [240, 194] on input "text" at bounding box center [285, 189] width 189 height 15
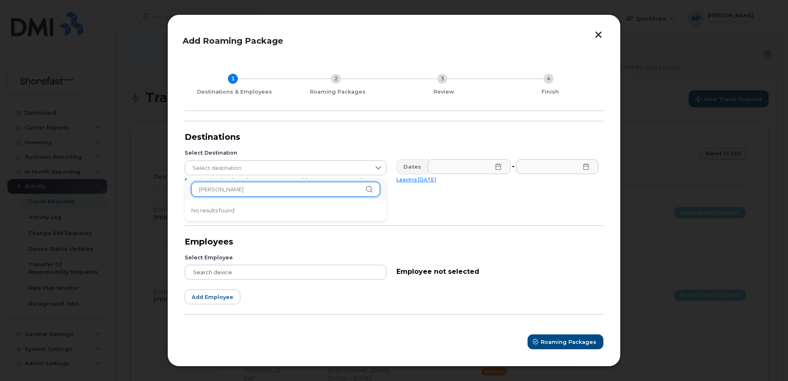
type input "tara"
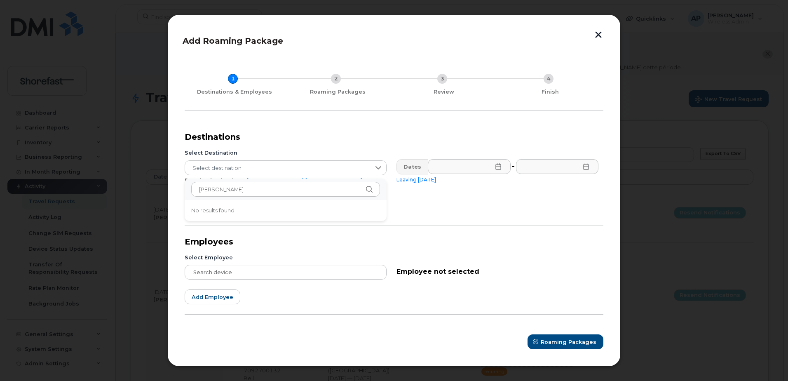
click at [368, 188] on icon at bounding box center [369, 189] width 7 height 7
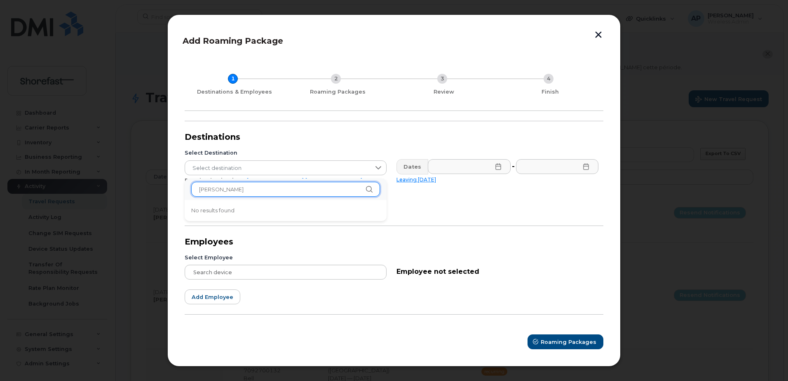
drag, startPoint x: 248, startPoint y: 189, endPoint x: 191, endPoint y: 189, distance: 57.3
click at [191, 189] on div "tara No results found" at bounding box center [286, 188] width 202 height 21
type input "[PERSON_NAME]"
drag, startPoint x: 219, startPoint y: 190, endPoint x: 196, endPoint y: 188, distance: 23.6
click at [196, 188] on input "[PERSON_NAME]" at bounding box center [285, 189] width 189 height 15
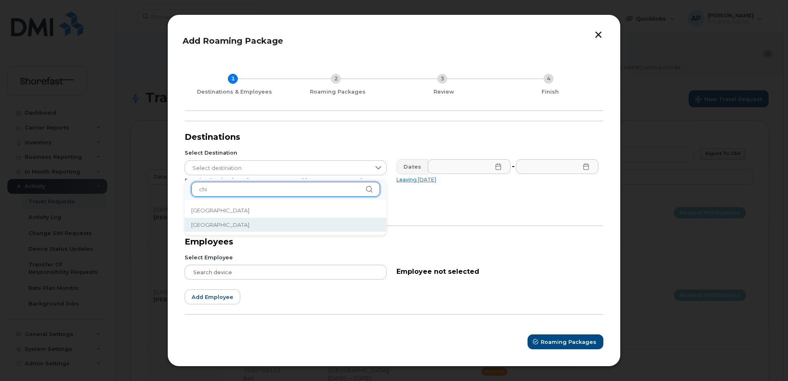
type input "chi"
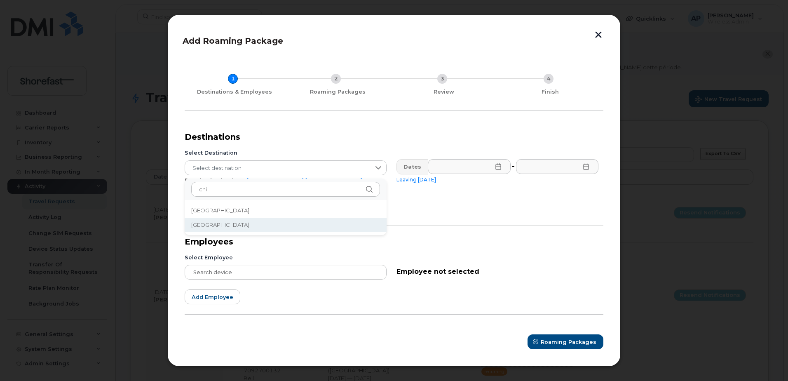
click at [218, 224] on li "China" at bounding box center [286, 225] width 202 height 14
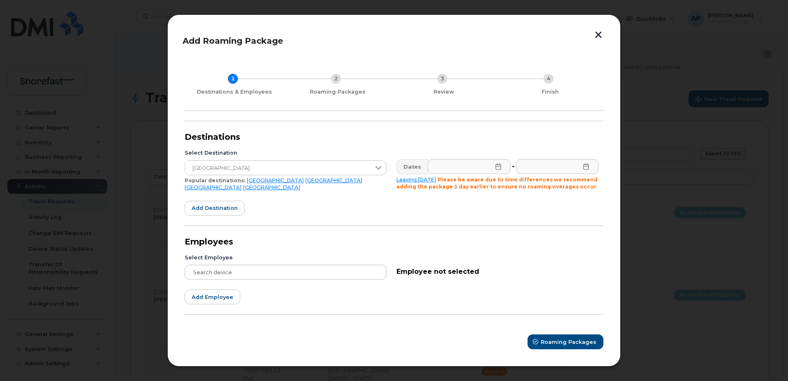
click at [499, 167] on icon at bounding box center [498, 166] width 7 height 7
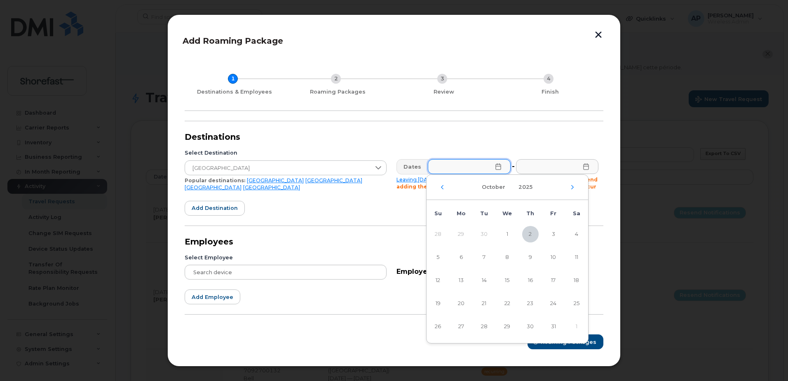
drag, startPoint x: 484, startPoint y: 259, endPoint x: 495, endPoint y: 239, distance: 22.9
click at [486, 258] on span "7" at bounding box center [484, 257] width 16 height 16
type input "10/07/2025"
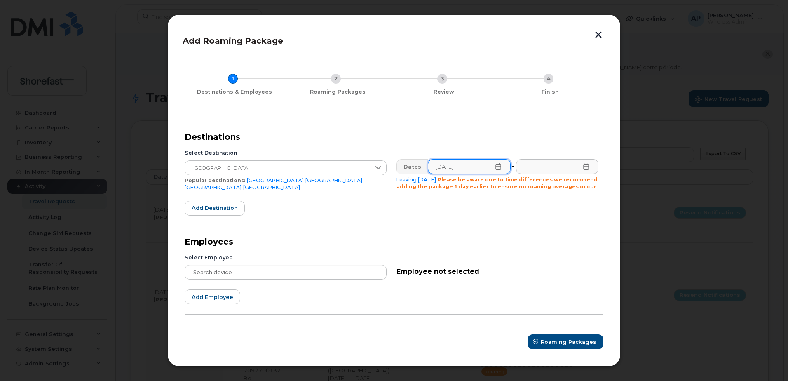
click at [586, 167] on icon at bounding box center [585, 166] width 5 height 7
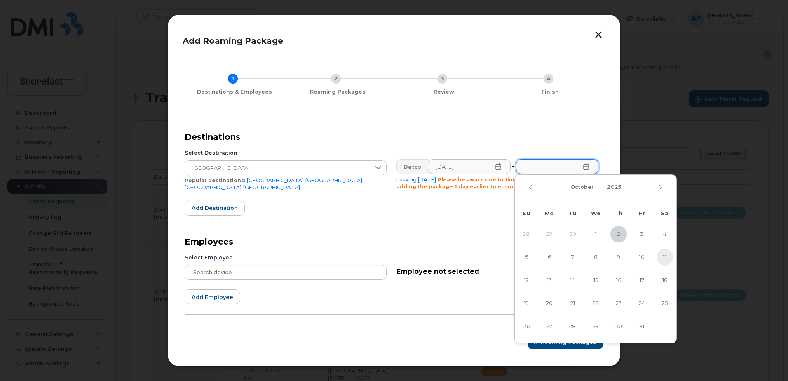
click at [665, 257] on span "11" at bounding box center [665, 257] width 16 height 16
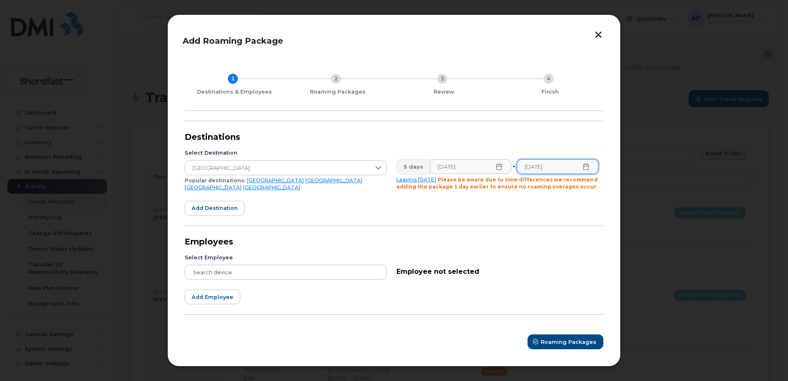
click at [586, 166] on icon at bounding box center [586, 166] width 7 height 7
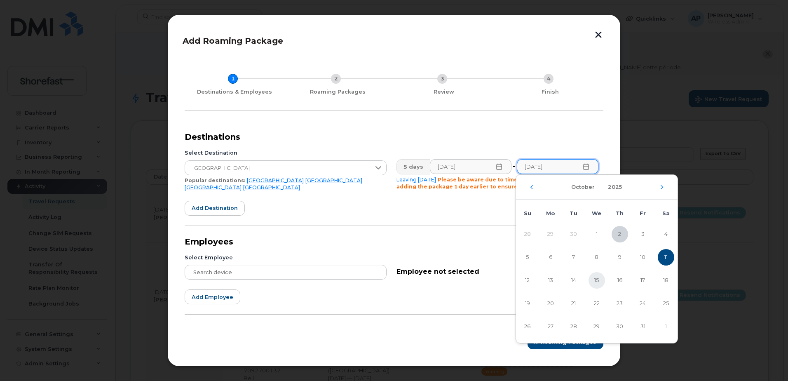
click at [602, 280] on span "15" at bounding box center [597, 280] width 16 height 16
type input "10/15/2025"
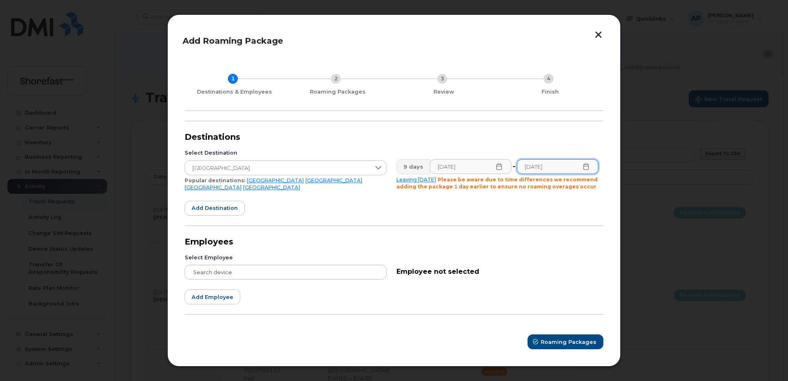
click at [285, 263] on div "Select Employee" at bounding box center [286, 266] width 212 height 35
click at [283, 272] on div "Please enter 3 or more characters" at bounding box center [286, 272] width 202 height 15
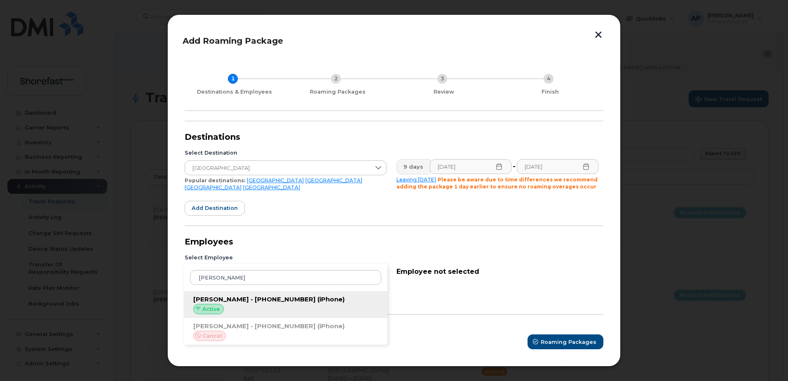
type input "tara"
click at [271, 297] on span "Tara Janzen - 437-453-6339" at bounding box center [254, 299] width 122 height 8
type input "Tara Janzen - 437-453-6339"
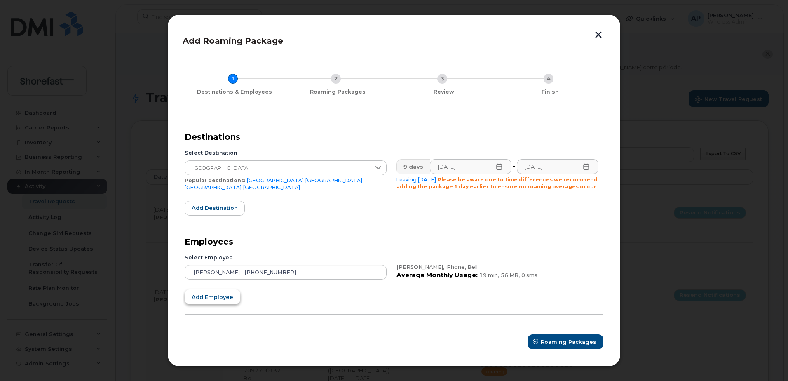
click at [214, 295] on span "Add employee" at bounding box center [213, 297] width 42 height 8
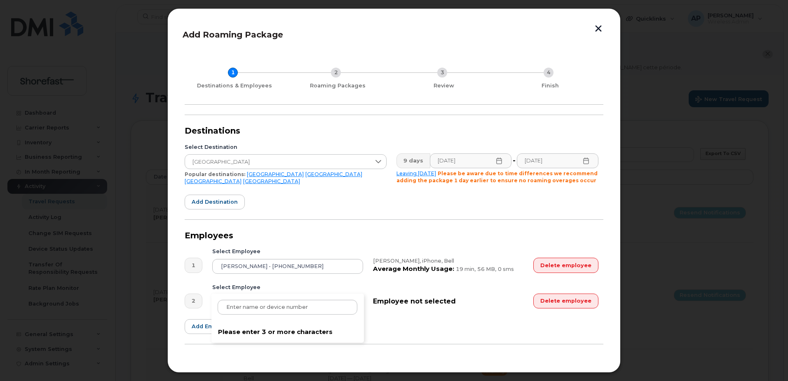
click at [237, 307] on div "Please enter 3 or more characters" at bounding box center [287, 301] width 151 height 15
type input "zita"
click at [262, 323] on div "Zita Cobb - 613-769-4332 (iPhone) Active" at bounding box center [287, 334] width 153 height 27
type input "Zita Cobb - 613-769-4332"
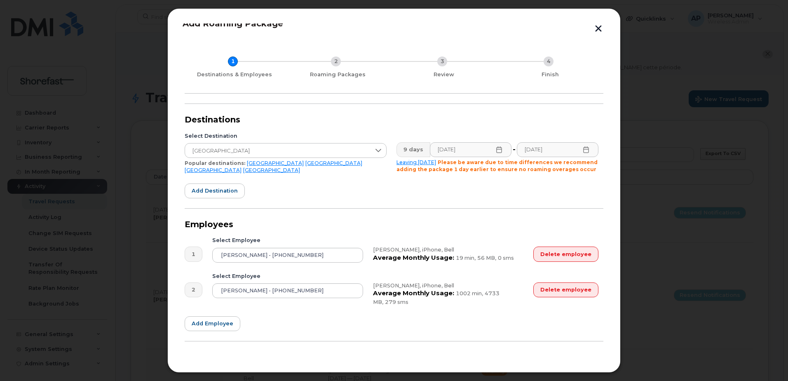
scroll to position [31, 0]
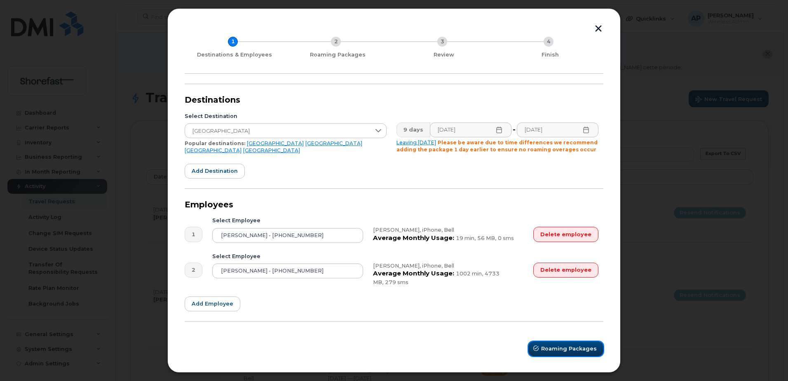
click at [533, 347] on span "submit" at bounding box center [536, 349] width 8 height 8
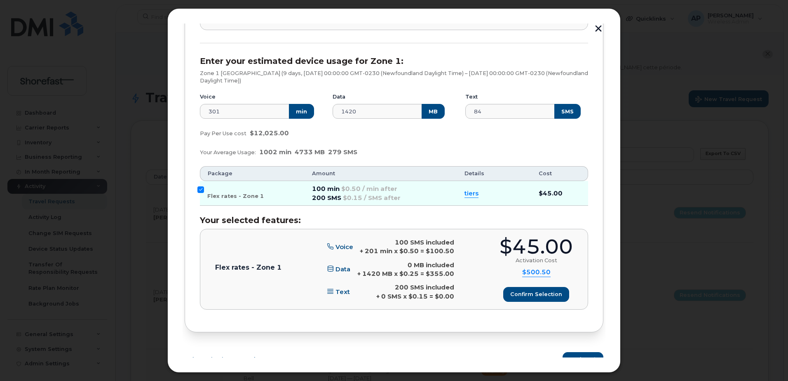
scroll to position [1016, 0]
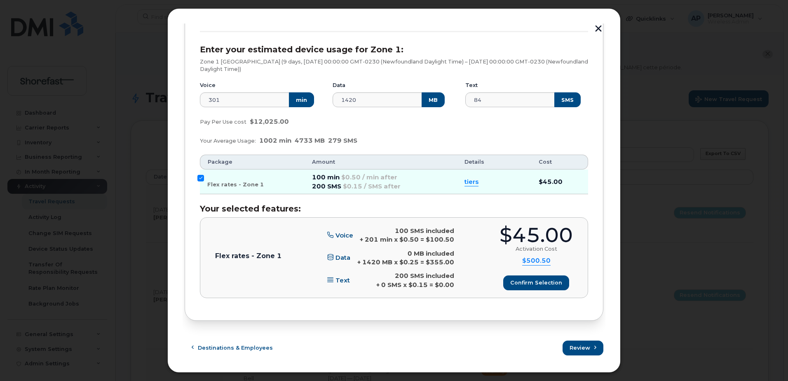
click at [465, 181] on span "tiers" at bounding box center [472, 181] width 14 height 9
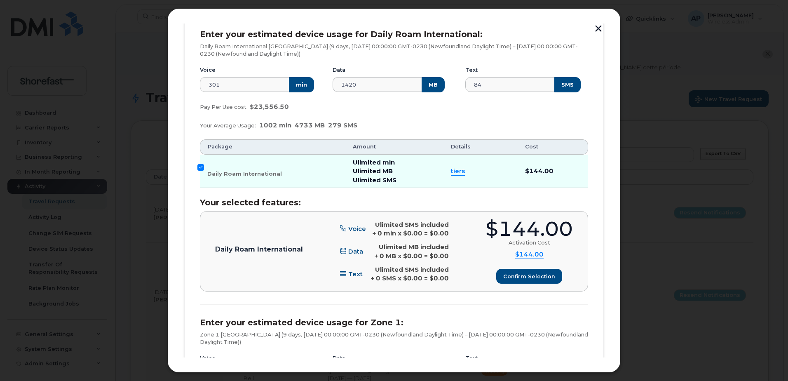
scroll to position [686, 0]
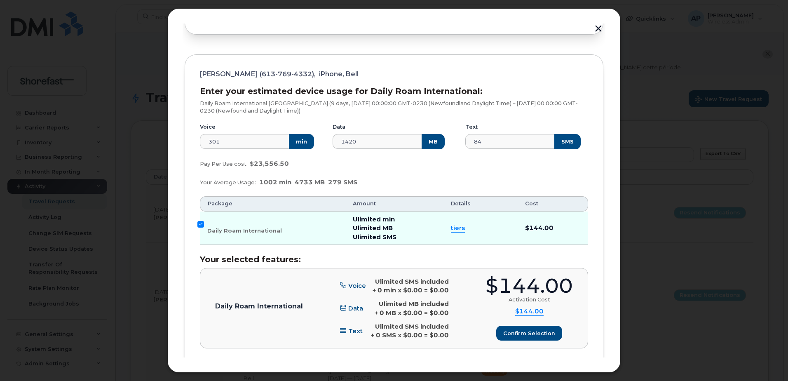
click at [455, 230] on span "tiers" at bounding box center [458, 227] width 14 height 9
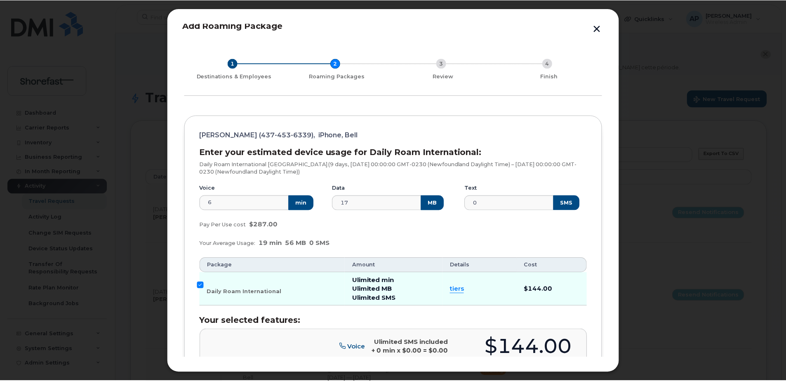
scroll to position [0, 0]
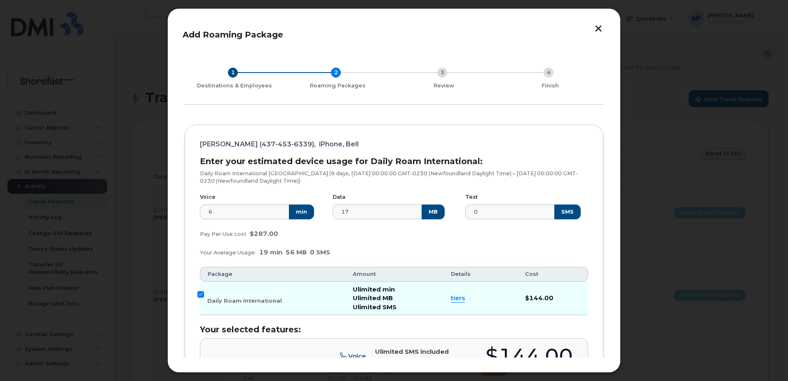
click at [595, 30] on button "button" at bounding box center [598, 29] width 12 height 12
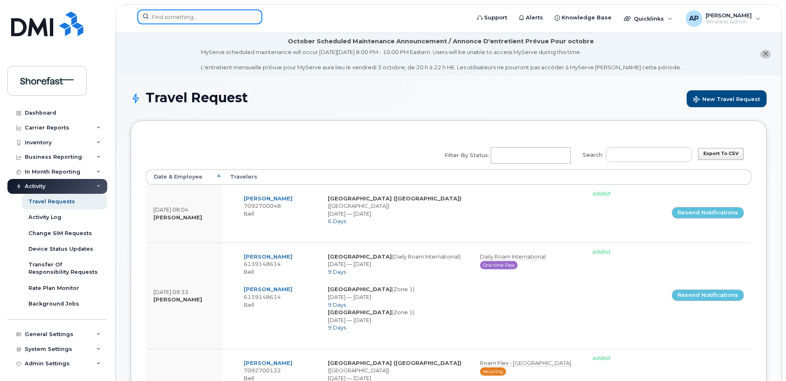
click at [226, 18] on input at bounding box center [199, 16] width 125 height 15
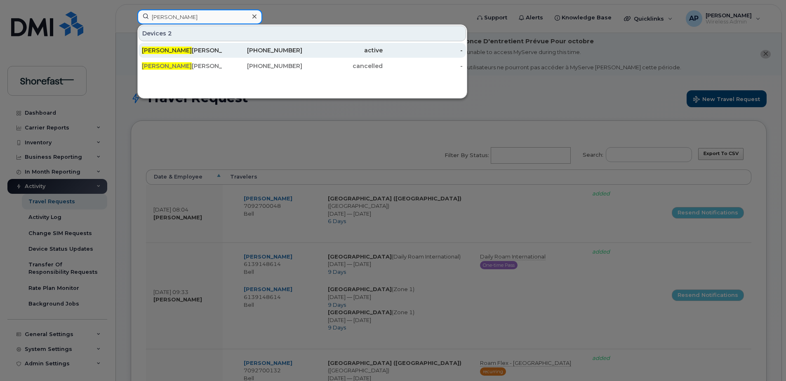
type input "tara"
click at [192, 47] on div "Tara Janzen" at bounding box center [182, 50] width 80 height 8
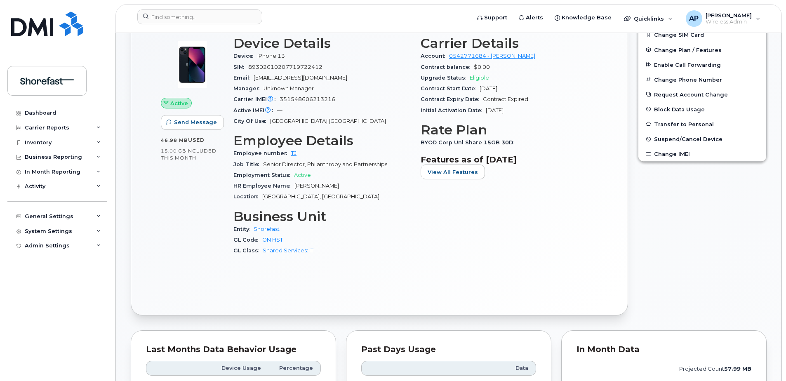
scroll to position [330, 0]
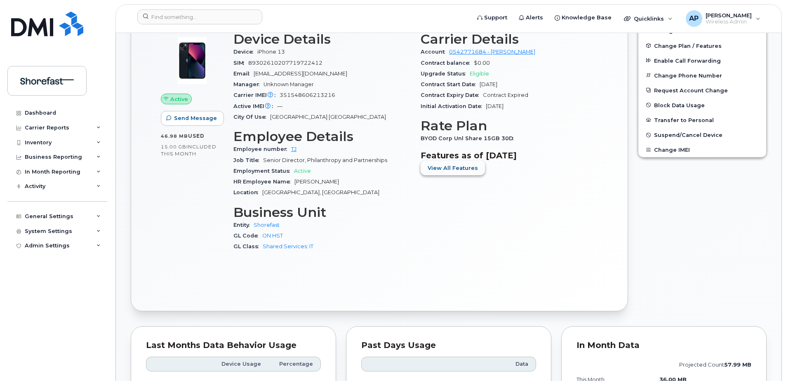
click at [465, 166] on span "View All Features" at bounding box center [452, 168] width 50 height 8
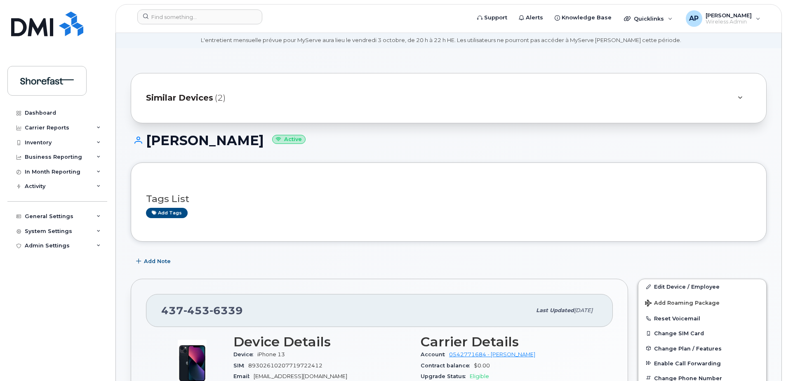
scroll to position [0, 0]
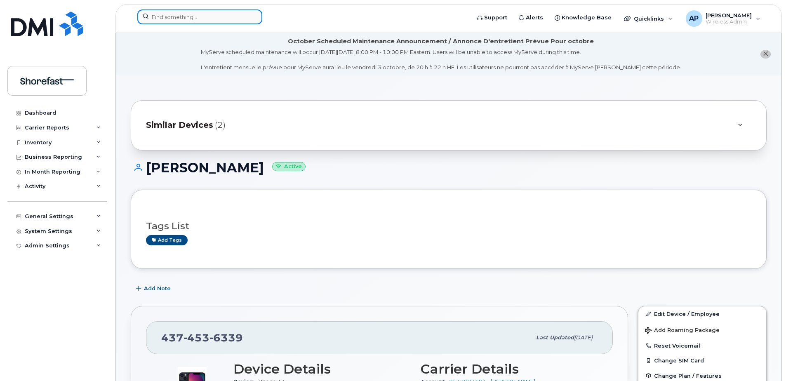
click at [174, 11] on input at bounding box center [199, 16] width 125 height 15
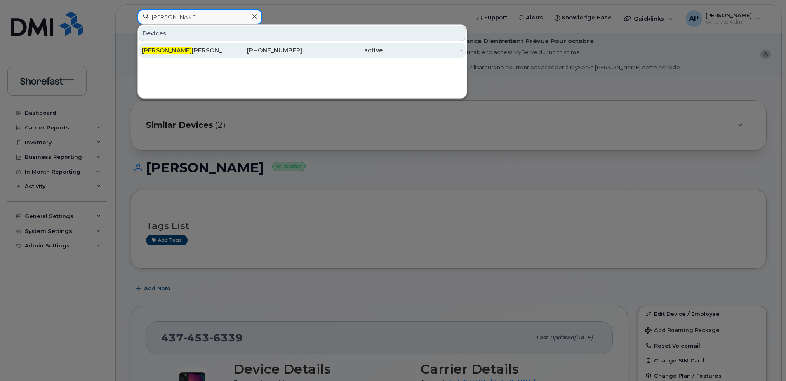
type input "[PERSON_NAME]"
drag, startPoint x: 302, startPoint y: 48, endPoint x: 320, endPoint y: 49, distance: 18.1
click at [303, 48] on div "active" at bounding box center [342, 50] width 80 height 8
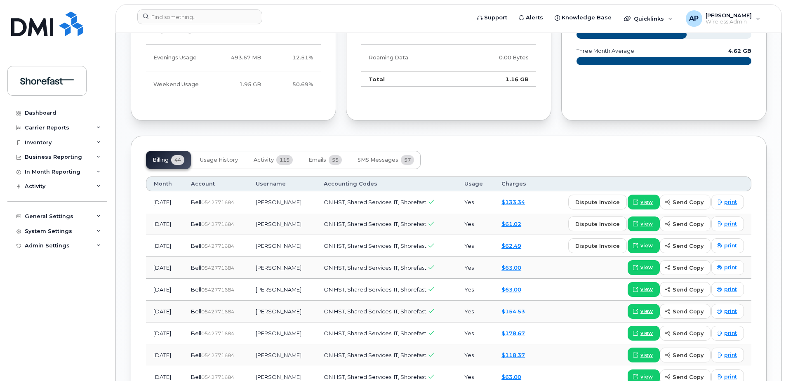
scroll to position [618, 0]
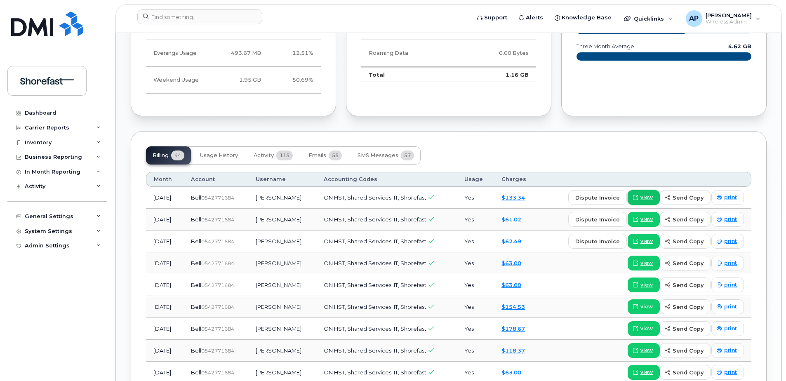
click at [648, 194] on span "view" at bounding box center [646, 197] width 12 height 7
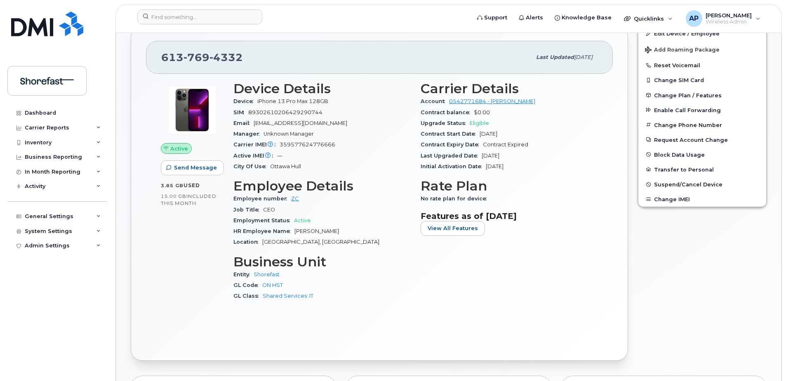
scroll to position [206, 0]
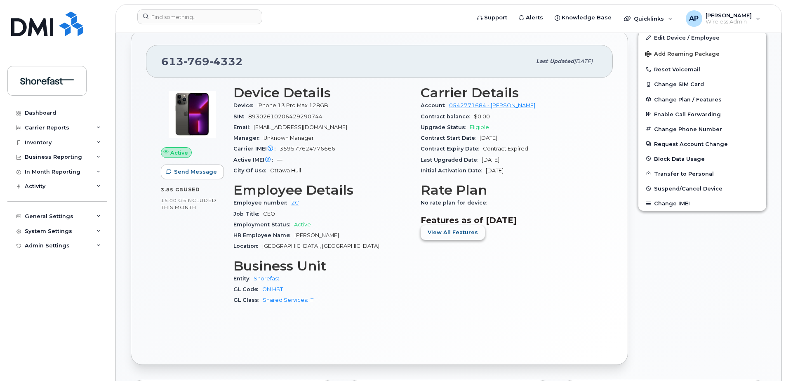
click at [467, 229] on span "View All Features" at bounding box center [452, 232] width 50 height 8
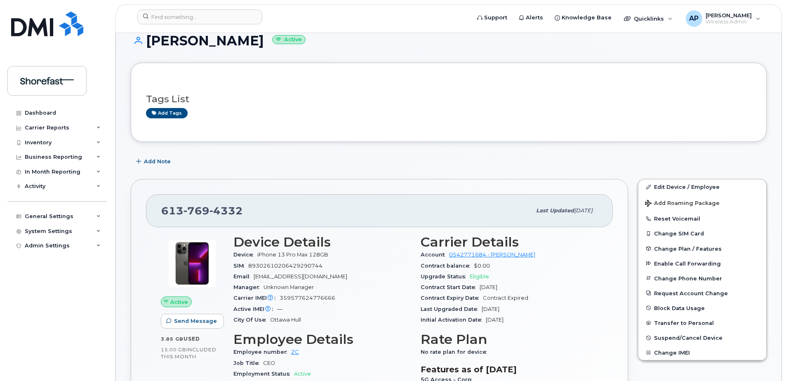
scroll to position [0, 0]
